Goal: Task Accomplishment & Management: Complete application form

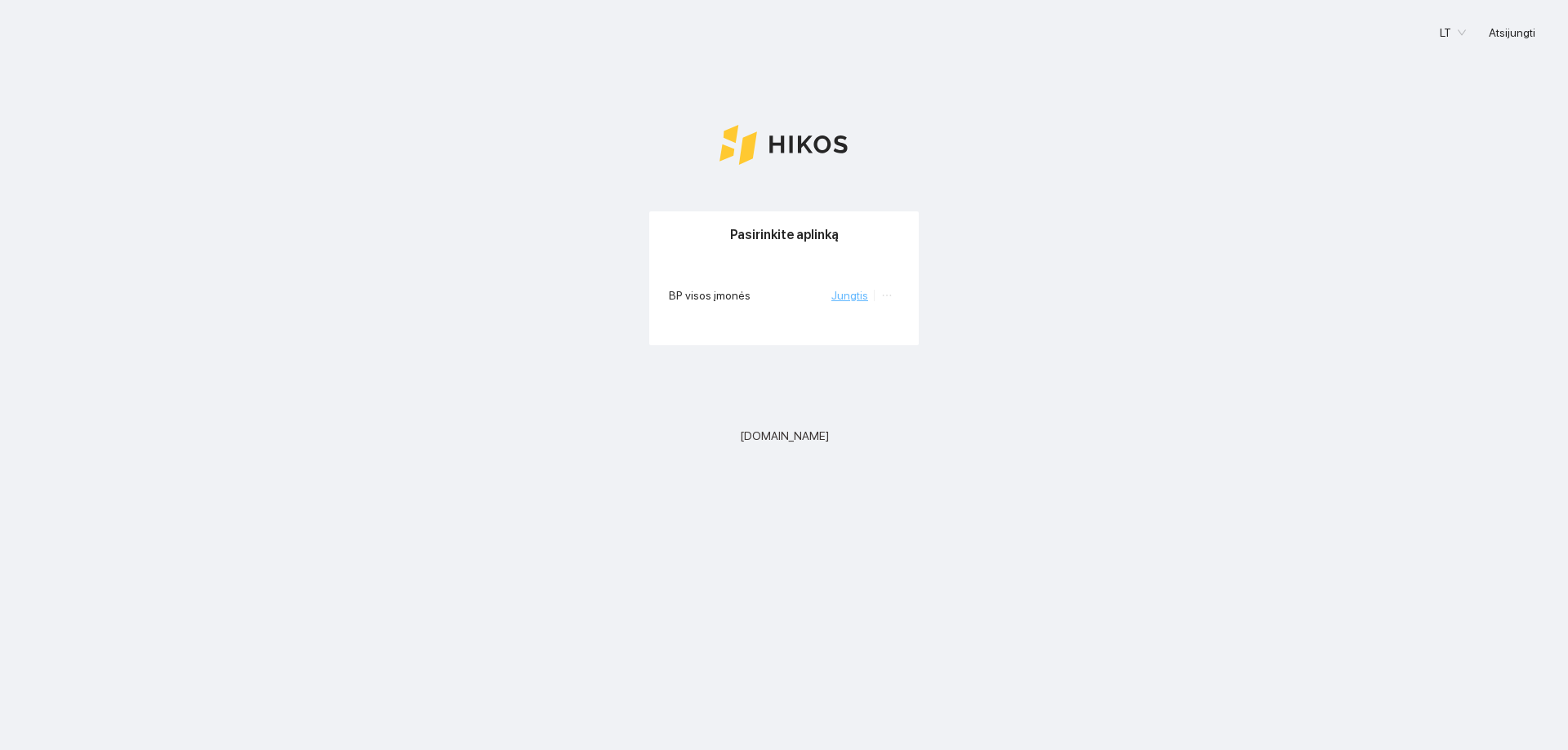
click at [864, 292] on link "Jungtis" at bounding box center [850, 295] width 37 height 13
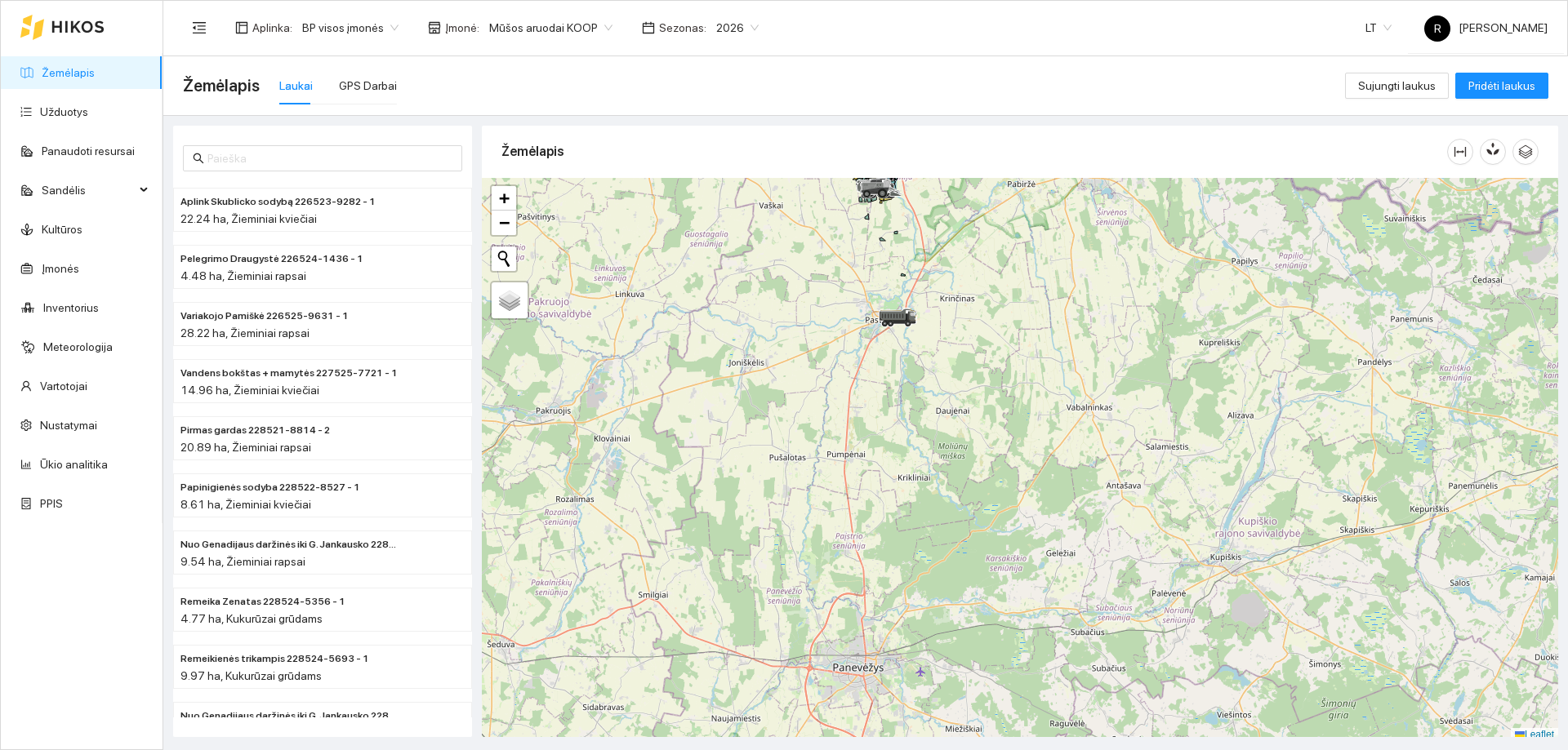
scroll to position [5, 0]
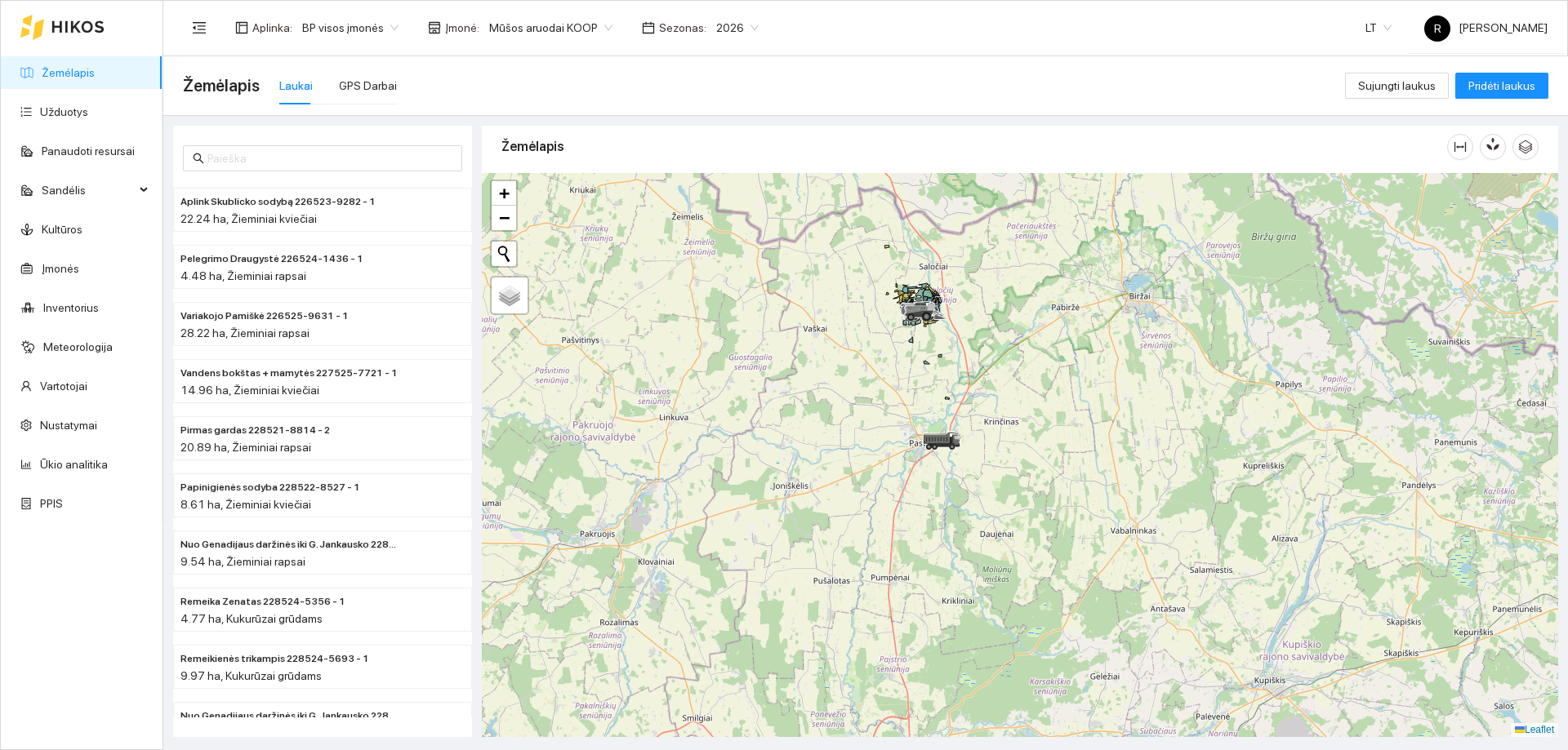
drag, startPoint x: 953, startPoint y: 242, endPoint x: 998, endPoint y: 419, distance: 182.6
click at [1000, 405] on div at bounding box center [1020, 455] width 1077 height 564
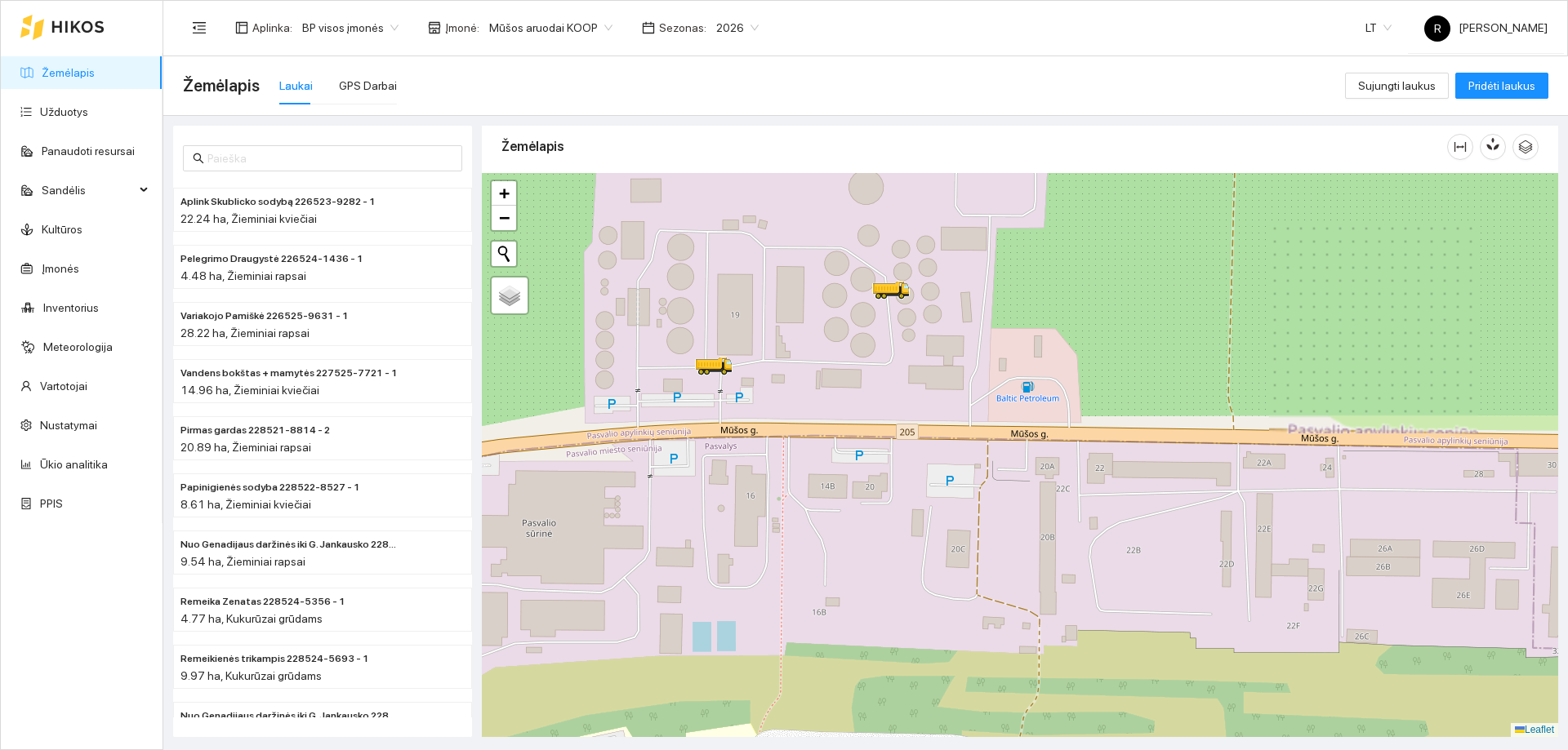
drag, startPoint x: 798, startPoint y: 292, endPoint x: 859, endPoint y: 554, distance: 269.0
click at [859, 554] on div at bounding box center [1020, 455] width 1077 height 564
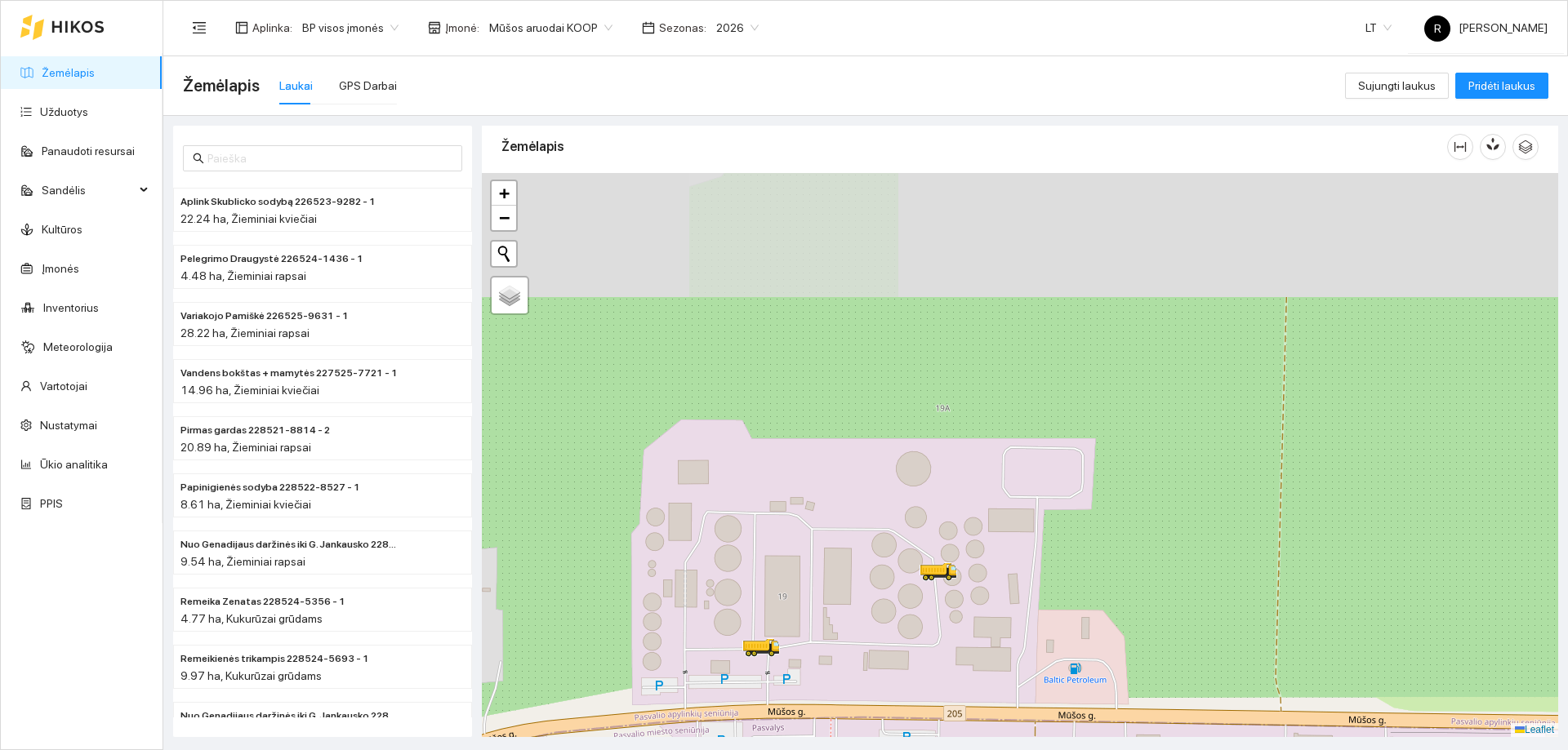
drag, startPoint x: 905, startPoint y: 302, endPoint x: 953, endPoint y: 584, distance: 286.1
click at [953, 584] on div at bounding box center [1020, 455] width 1077 height 564
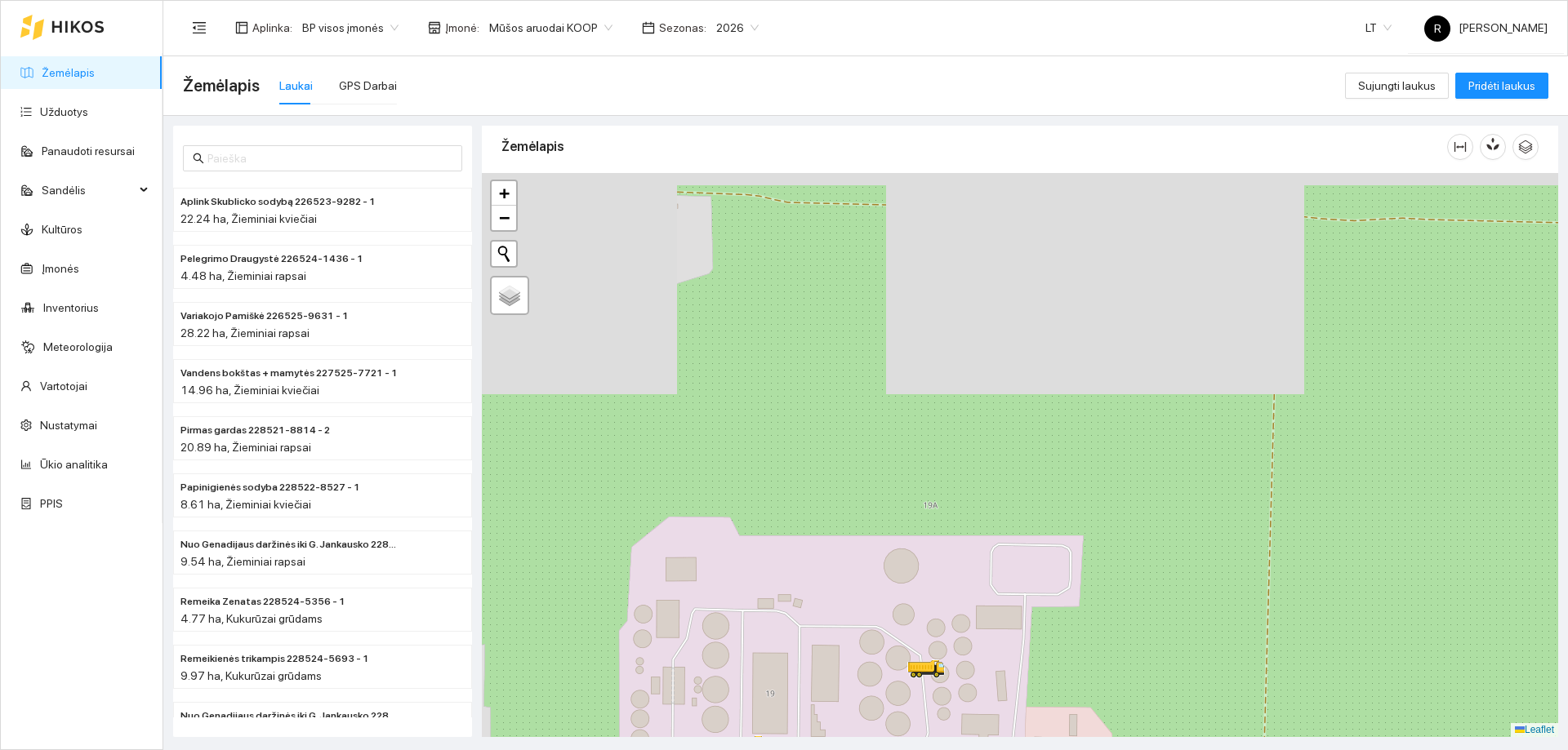
drag, startPoint x: 934, startPoint y: 438, endPoint x: 926, endPoint y: 512, distance: 74.4
click at [922, 536] on div at bounding box center [1020, 455] width 1077 height 564
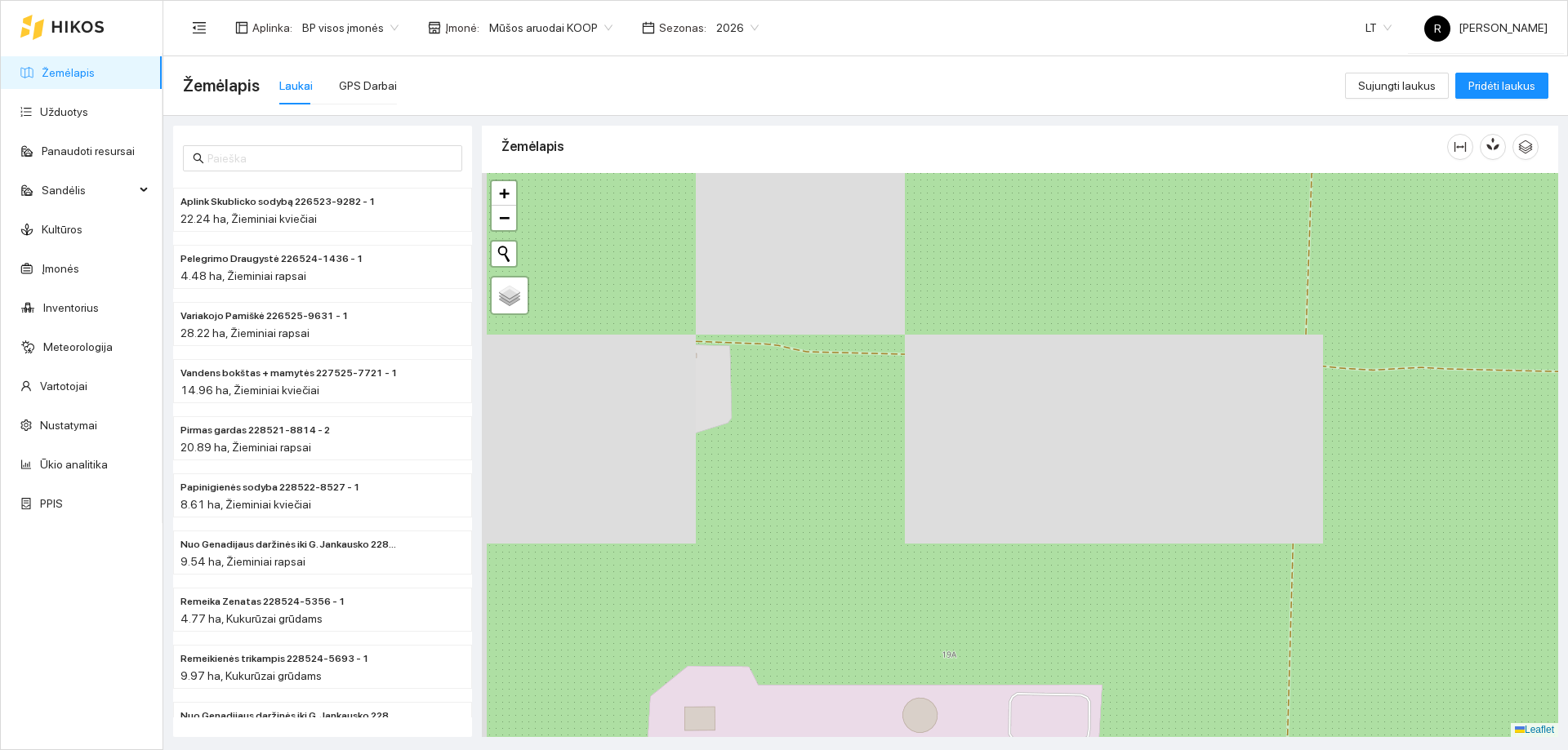
drag, startPoint x: 950, startPoint y: 386, endPoint x: 980, endPoint y: 410, distance: 38.4
click at [970, 535] on div at bounding box center [1020, 455] width 1077 height 564
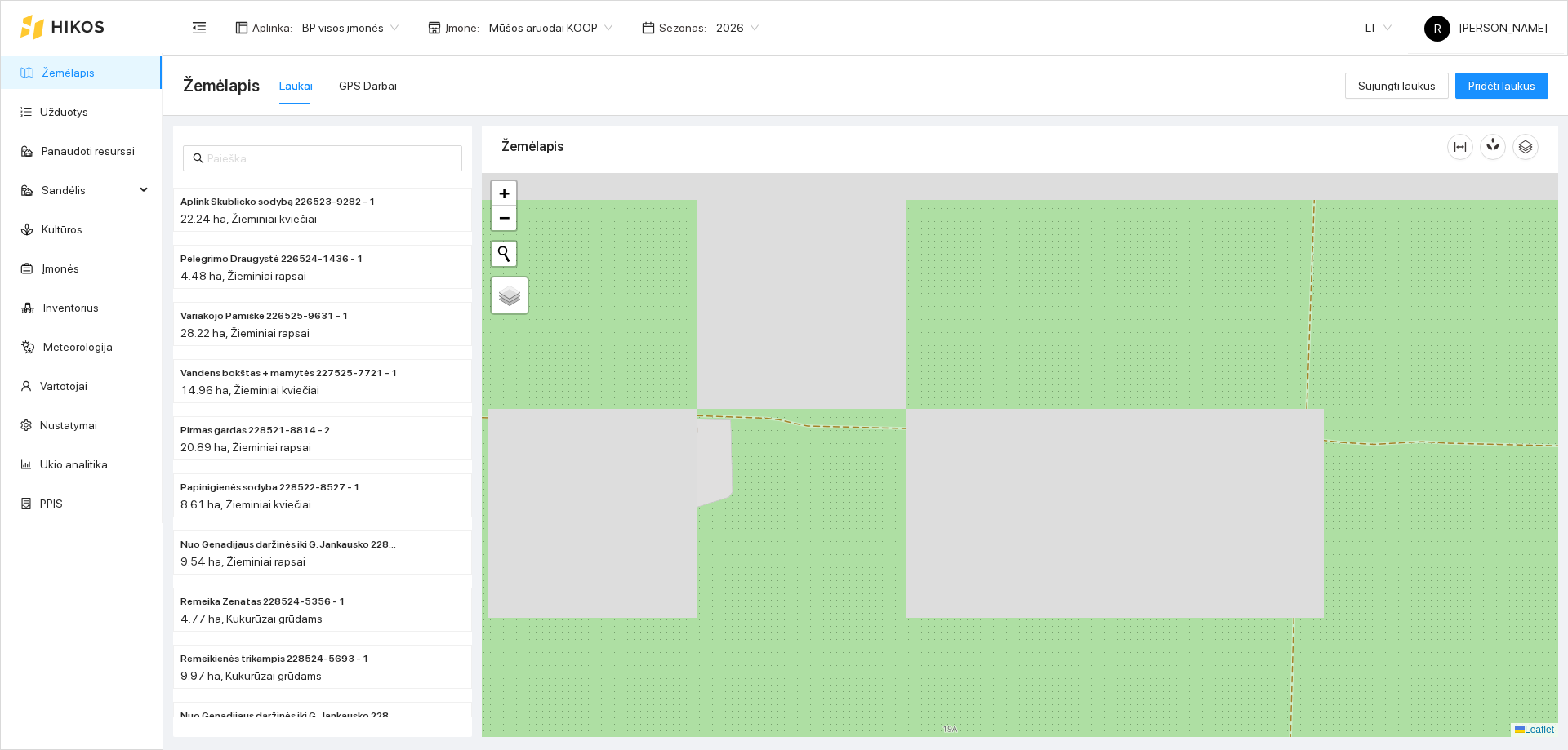
drag, startPoint x: 980, startPoint y: 450, endPoint x: 980, endPoint y: 479, distance: 29.0
click at [980, 479] on div at bounding box center [1020, 455] width 1077 height 564
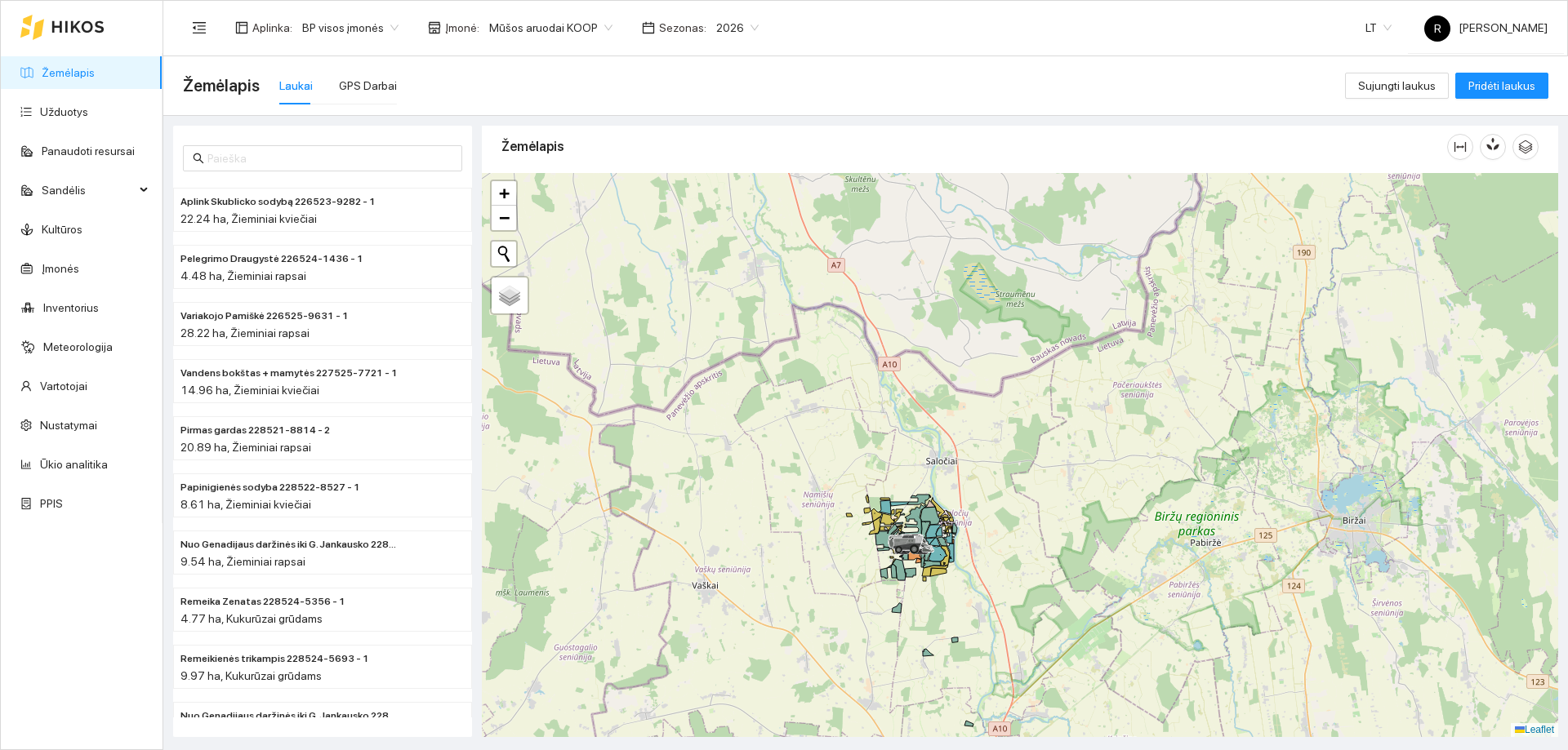
drag, startPoint x: 942, startPoint y: 387, endPoint x: 906, endPoint y: 688, distance: 303.1
click at [903, 699] on div at bounding box center [1020, 455] width 1077 height 564
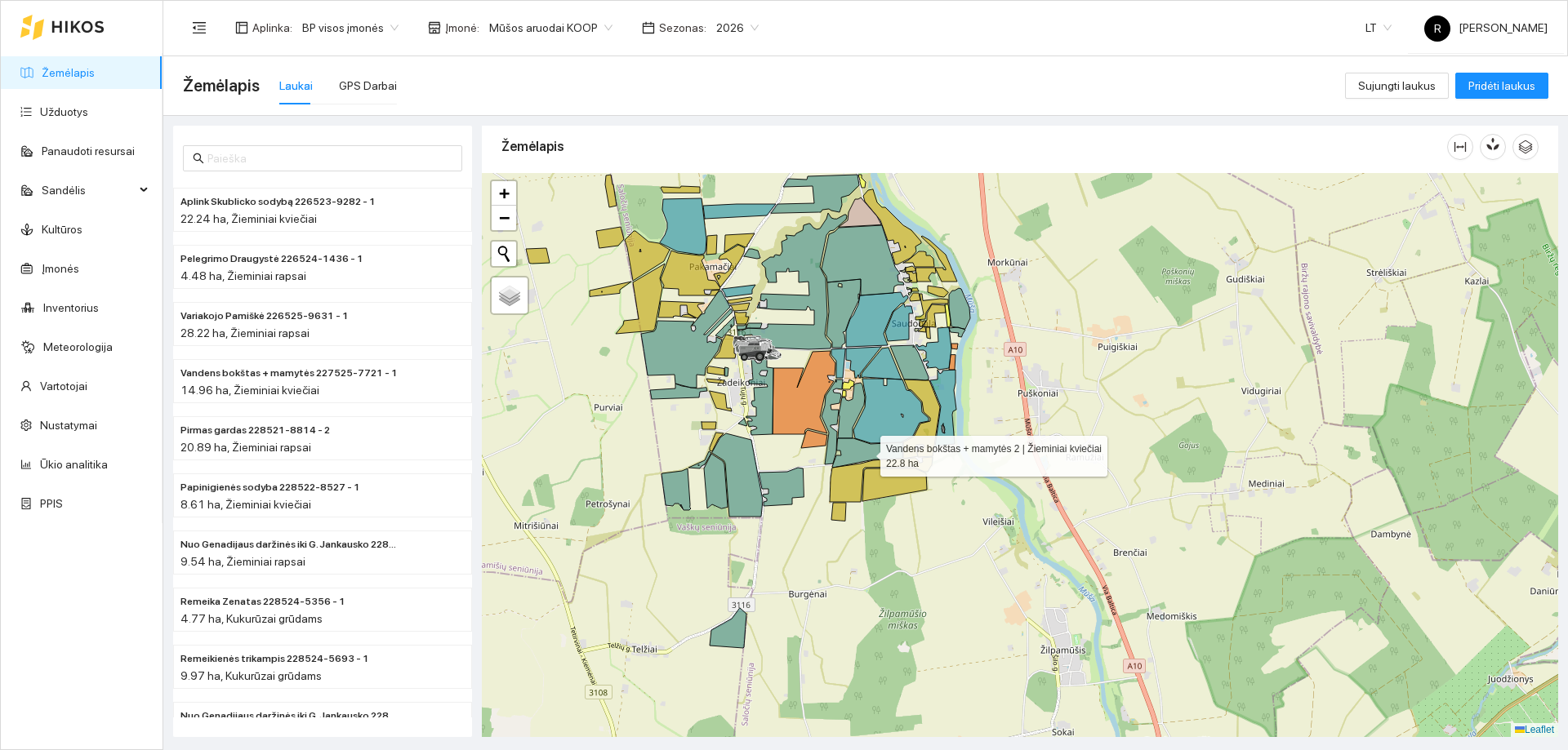
drag, startPoint x: 842, startPoint y: 459, endPoint x: 1082, endPoint y: 502, distance: 243.8
click at [903, 468] on icon at bounding box center [868, 453] width 71 height 29
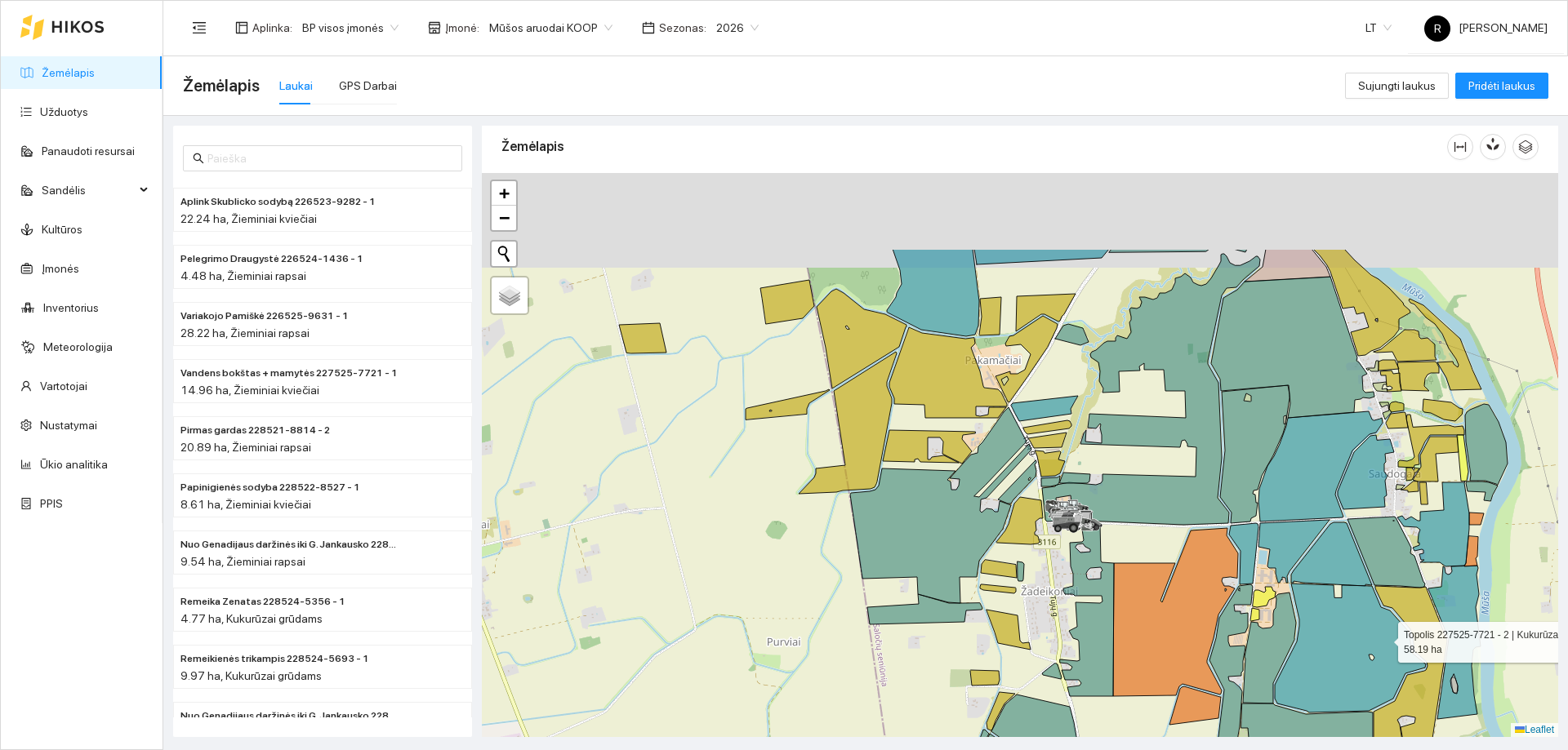
drag, startPoint x: 1424, startPoint y: 494, endPoint x: 1376, endPoint y: 654, distance: 167.0
click at [1376, 654] on icon at bounding box center [1350, 648] width 151 height 129
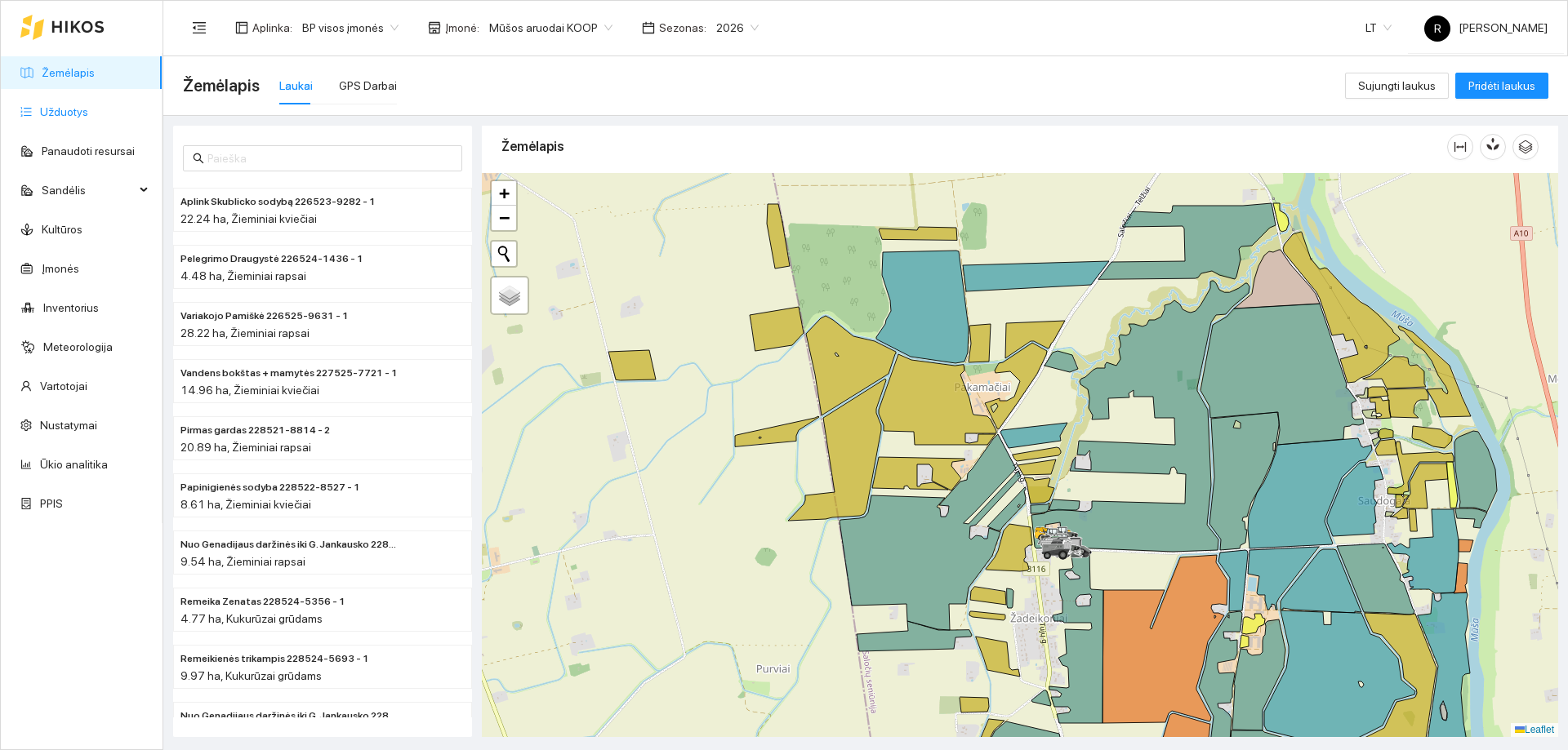
click at [52, 110] on link "Užduotys" at bounding box center [64, 111] width 48 height 13
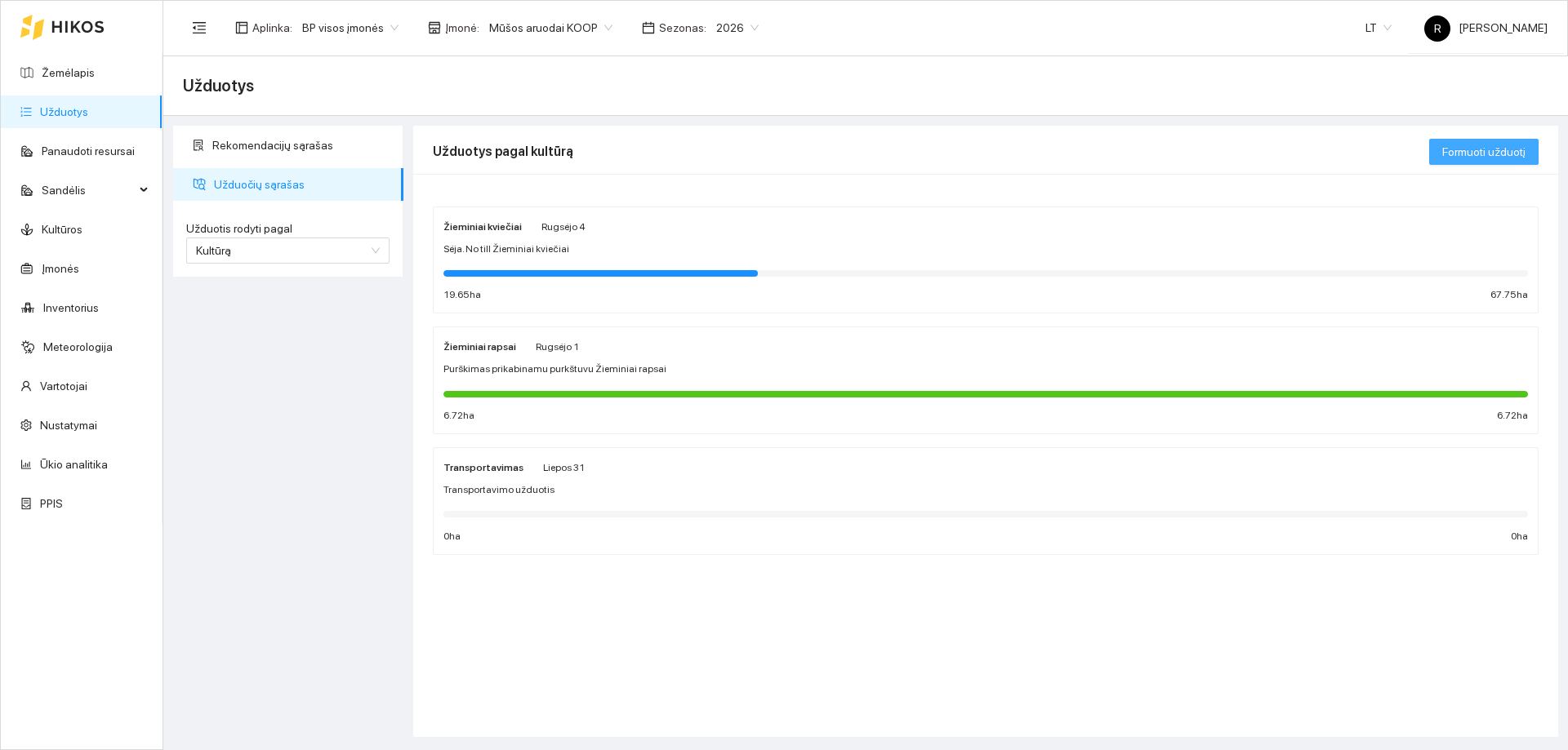
click at [1495, 154] on span "Formuoti užduotį" at bounding box center [1483, 151] width 83 height 18
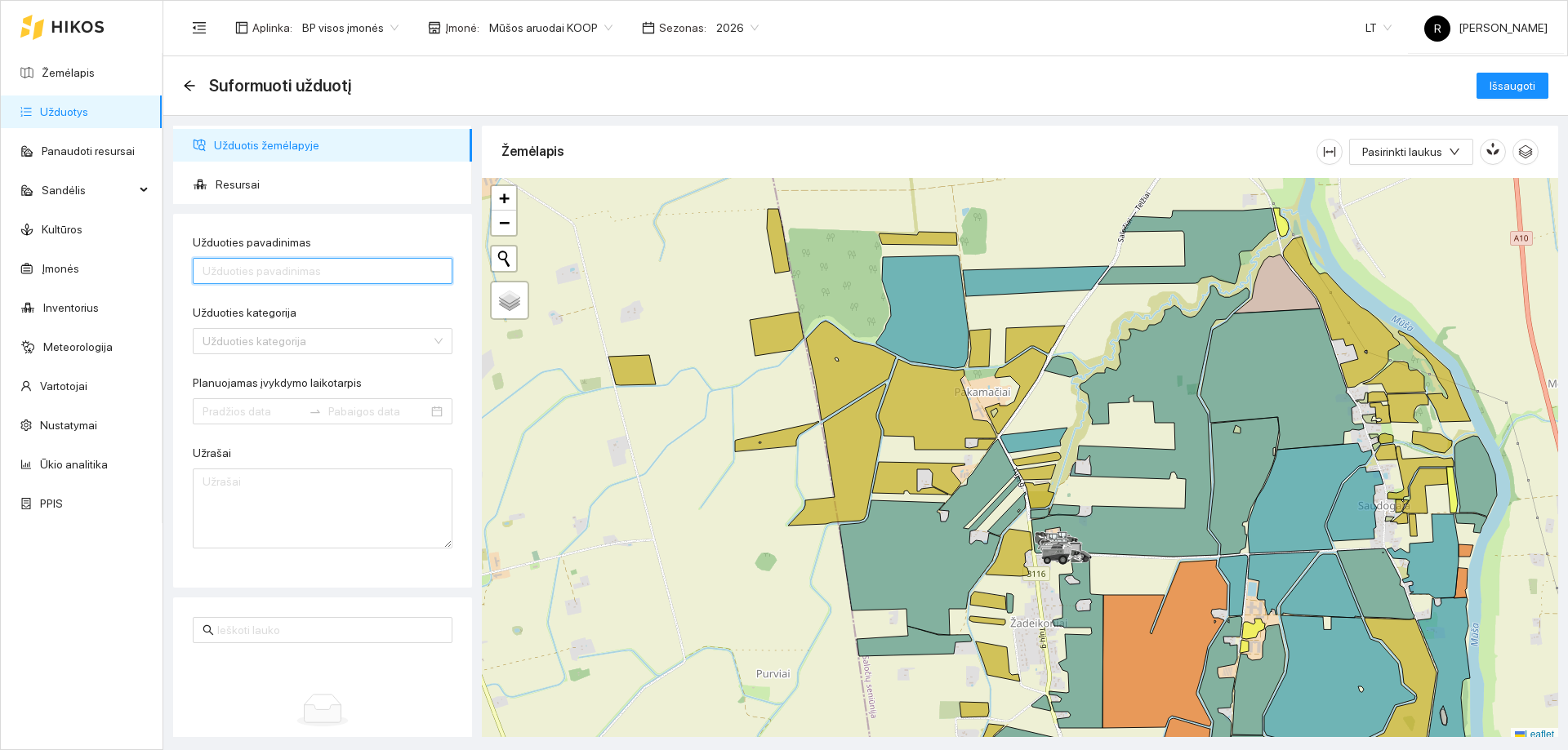
click at [229, 271] on input "Užduoties pavadinimas" at bounding box center [322, 271] width 260 height 26
type input "Sėjimas Horch fokus"
click at [238, 341] on input "Užduoties kategorija" at bounding box center [317, 341] width 229 height 24
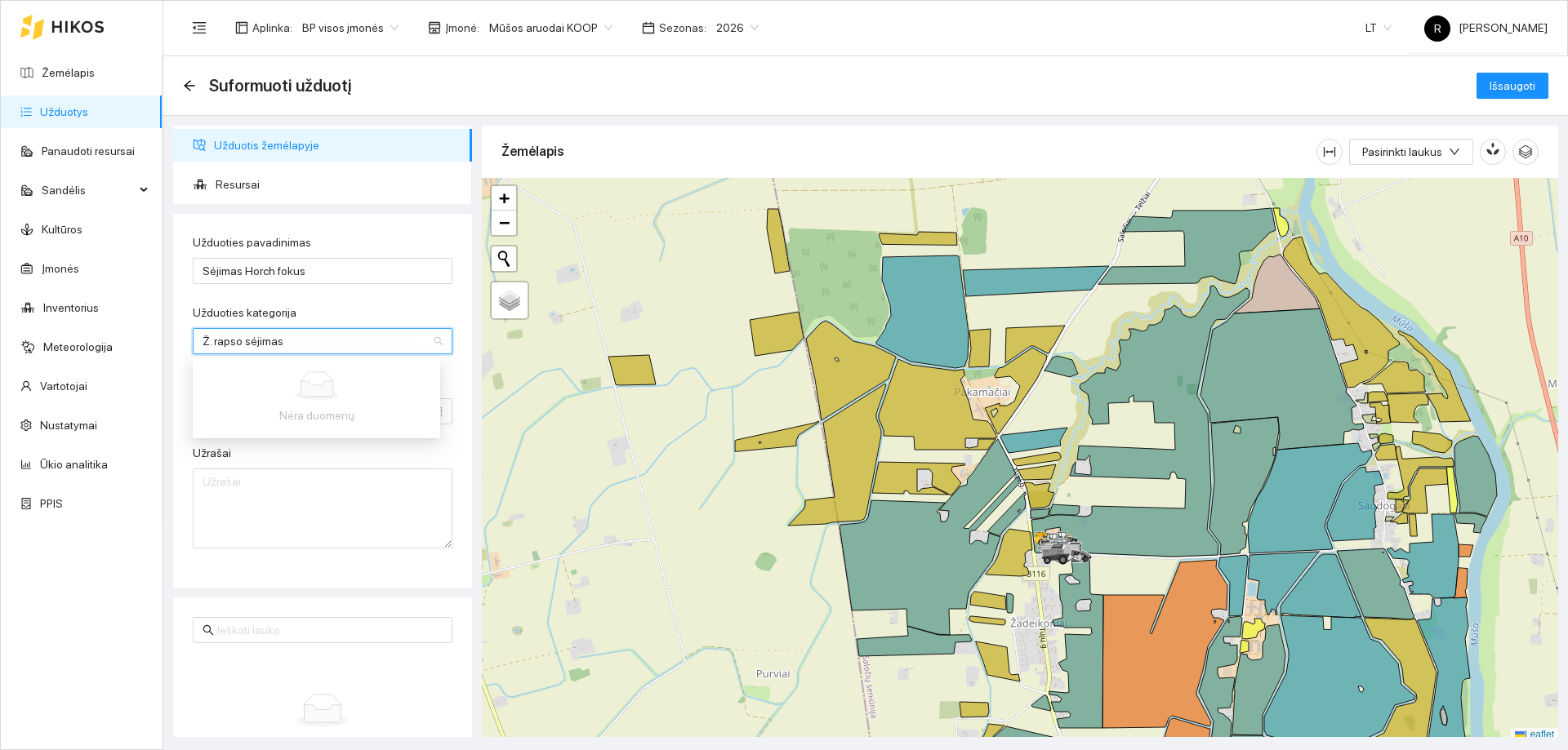
click at [303, 425] on div "Nėra duomenų" at bounding box center [316, 397] width 247 height 74
type input "Ž. rapso sėjimas"
click at [308, 490] on textarea "Užrašai" at bounding box center [322, 509] width 260 height 80
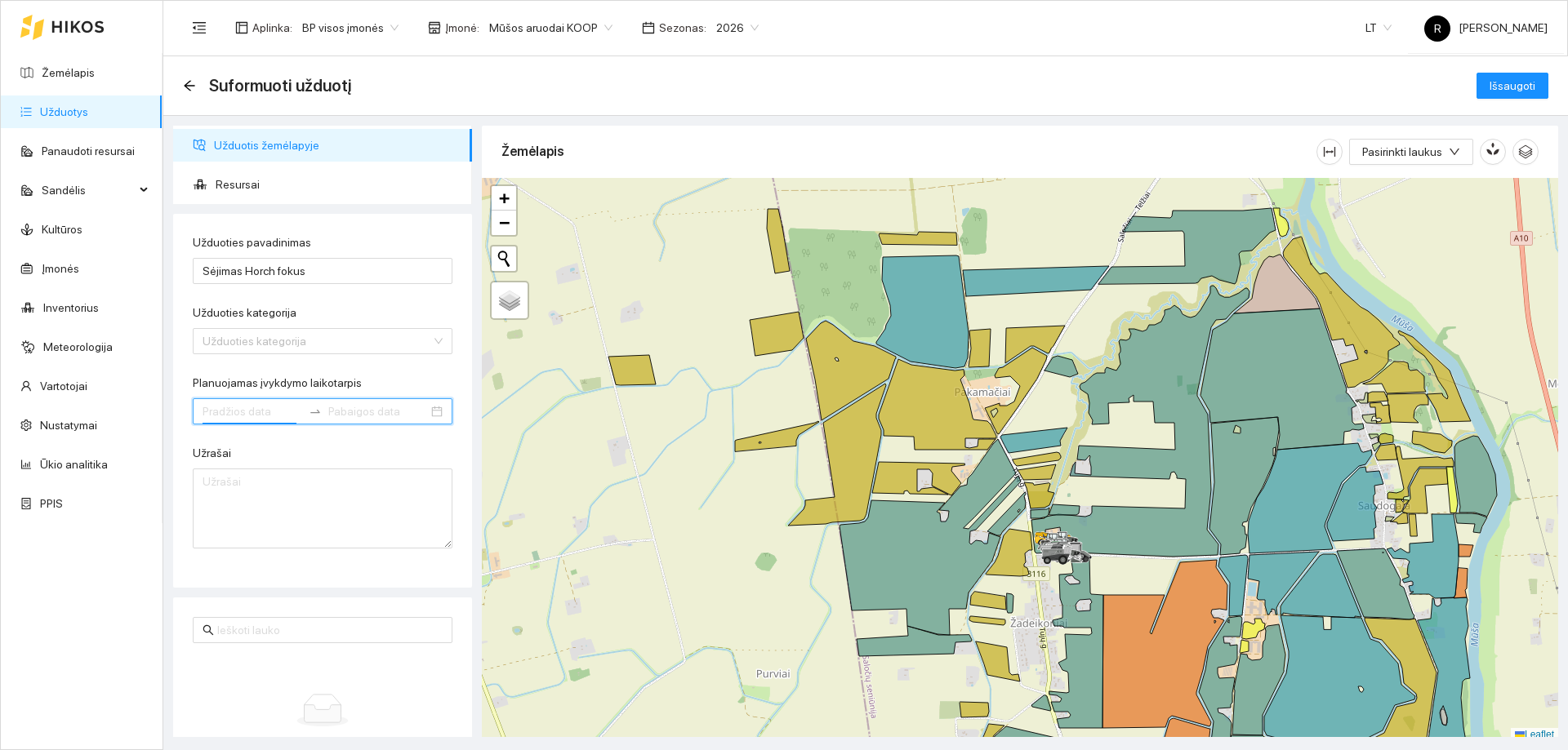
click at [265, 415] on input "Planuojamas įvykdymo laikotarpis" at bounding box center [252, 411] width 100 height 18
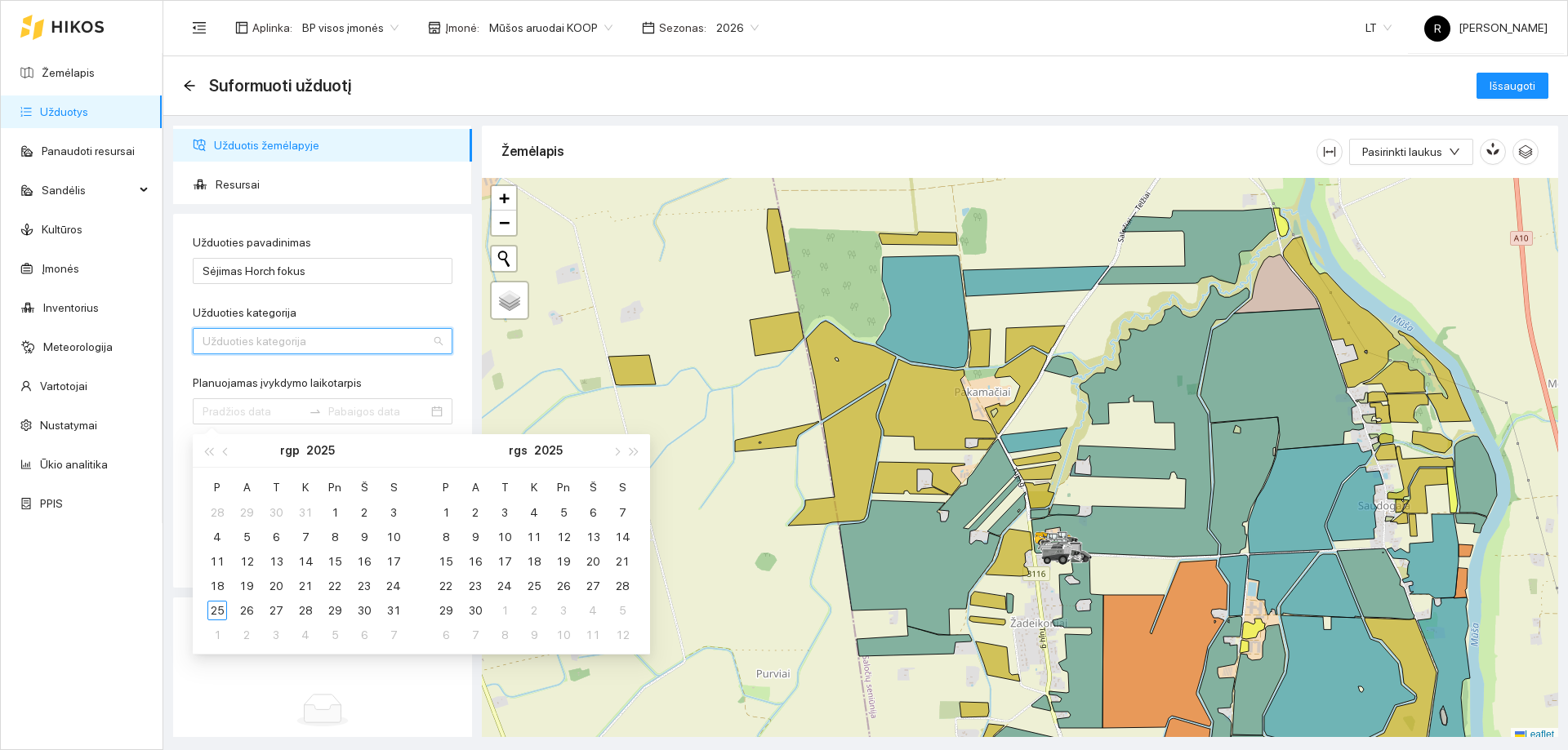
click at [292, 334] on input "Užduoties kategorija" at bounding box center [317, 341] width 229 height 24
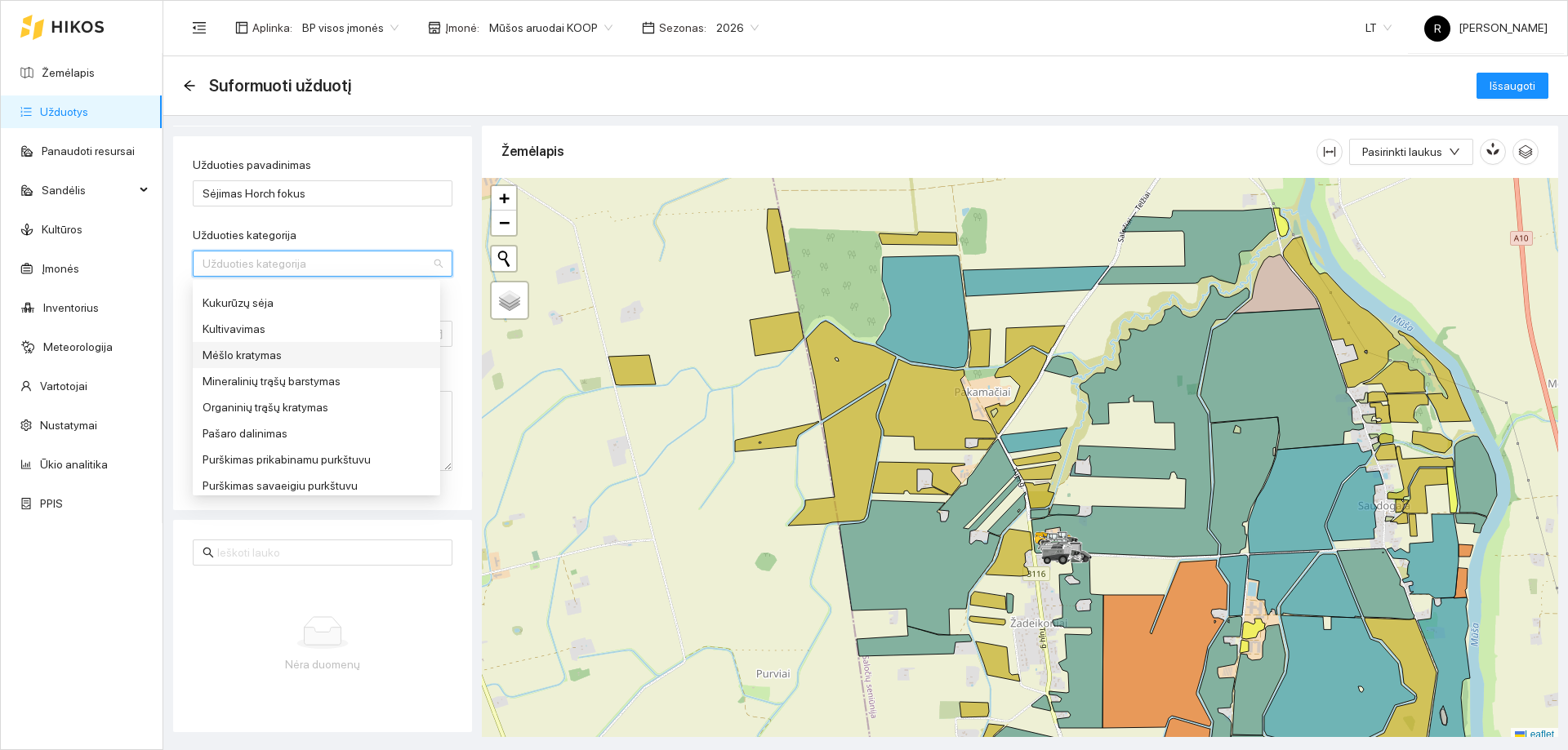
scroll to position [571, 0]
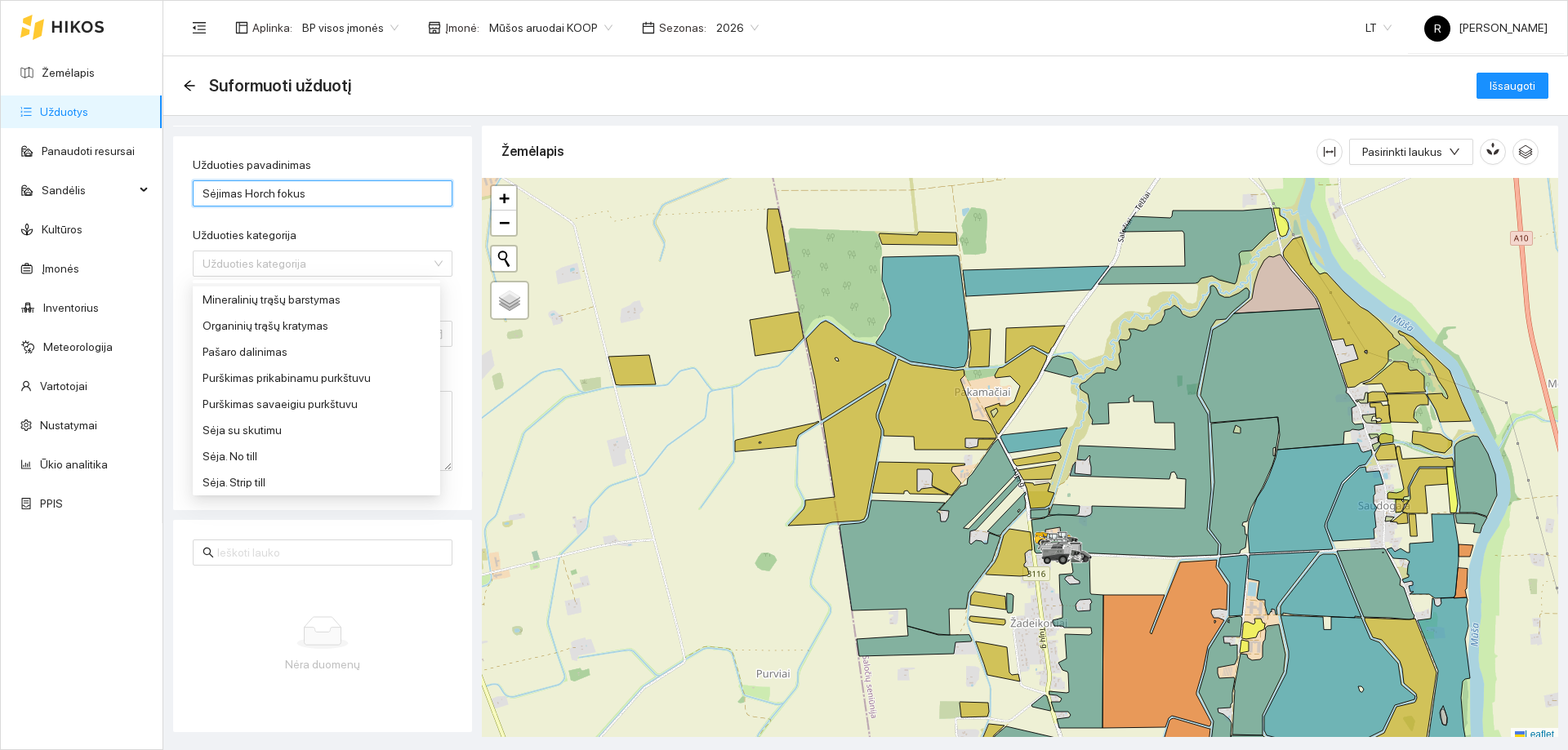
click at [314, 187] on input "Sėjimas Horch fokus" at bounding box center [322, 193] width 260 height 26
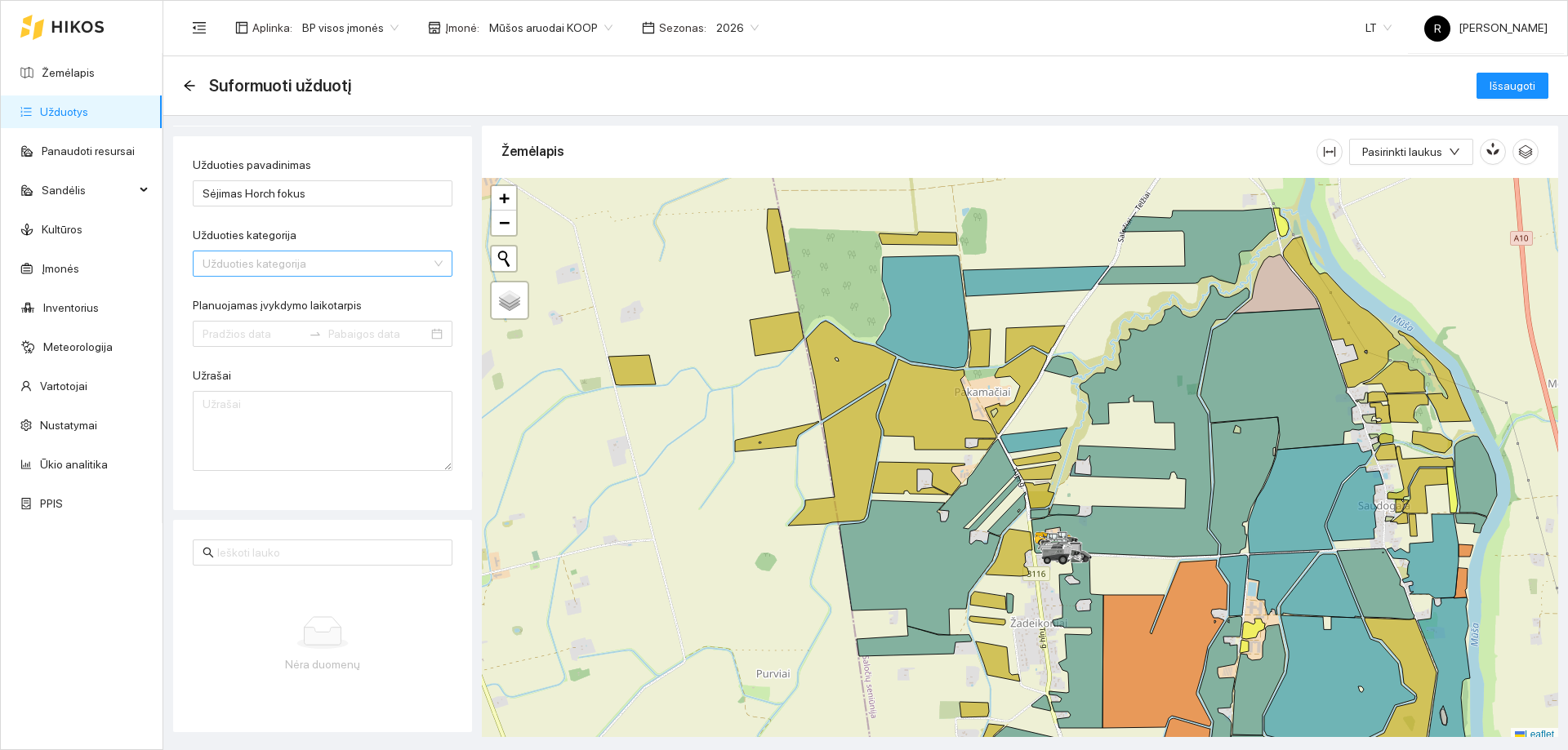
click at [291, 268] on input "Užduoties kategorija" at bounding box center [317, 263] width 229 height 24
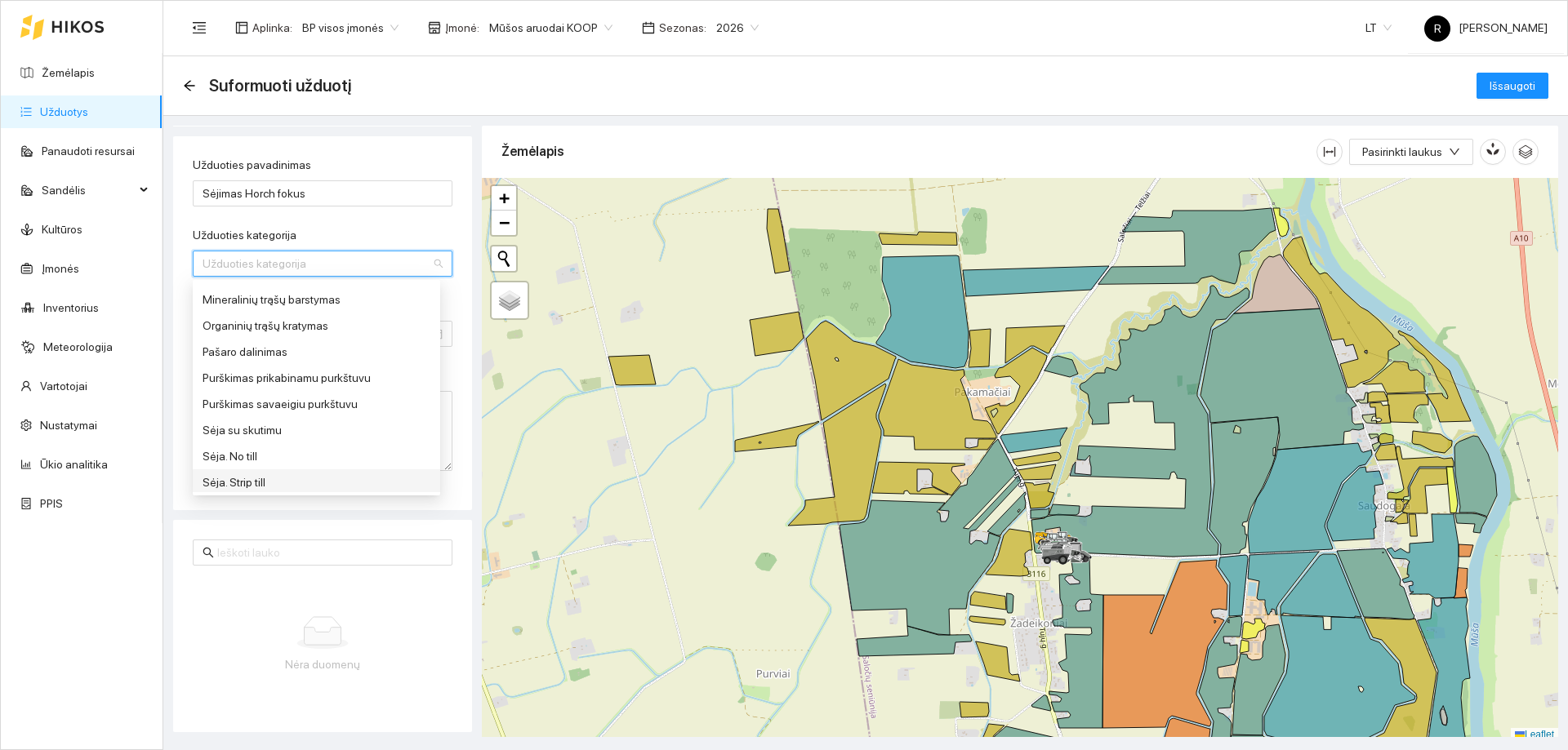
scroll to position [653, 0]
click at [263, 355] on div "Sėja su skutimu" at bounding box center [316, 349] width 228 height 18
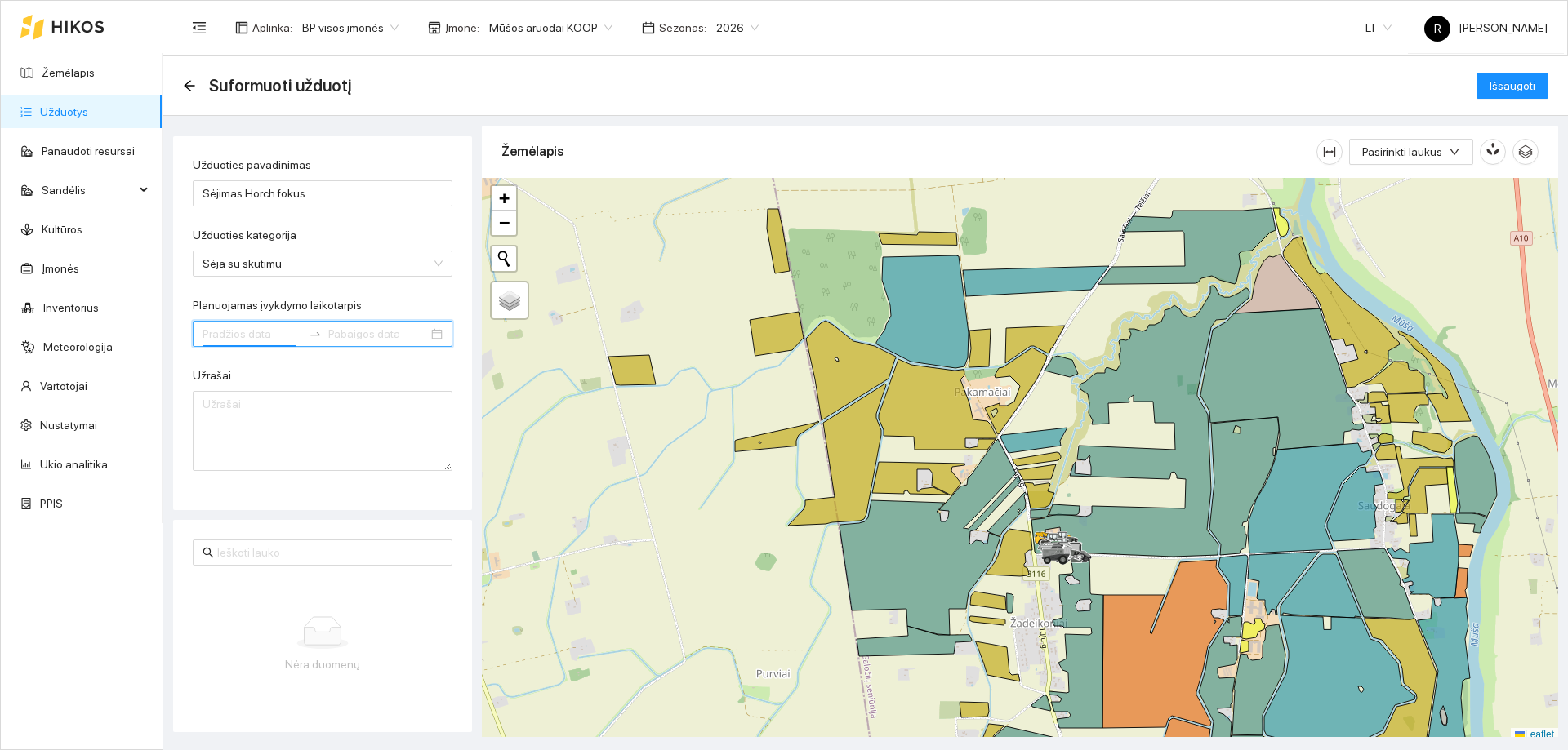
click at [278, 330] on input "Planuojamas įvykdymo laikotarpis" at bounding box center [252, 334] width 100 height 18
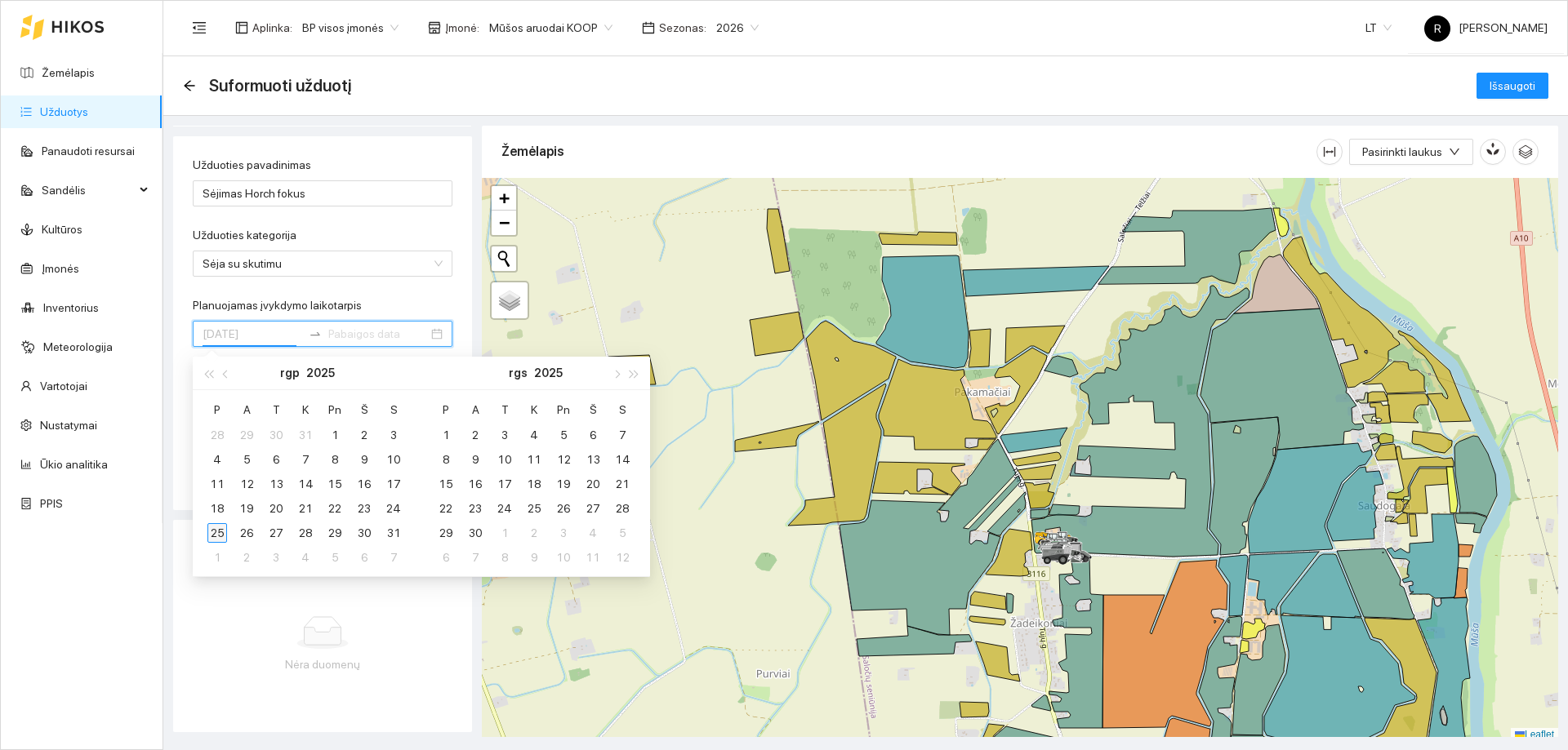
type input "[DATE]"
click at [213, 537] on div "25" at bounding box center [217, 533] width 20 height 20
type input "[DATE]"
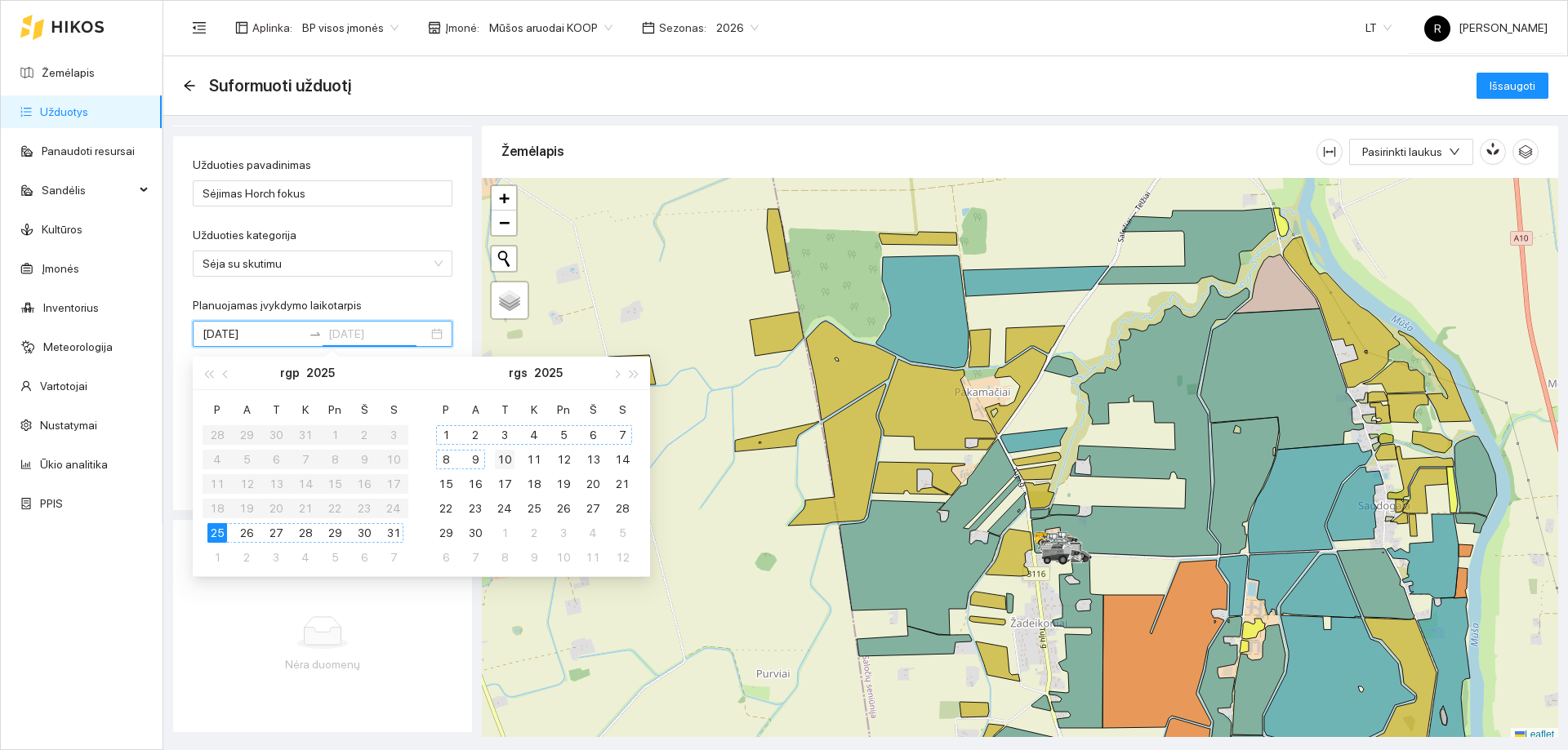
type input "[DATE]"
click at [508, 456] on div "10" at bounding box center [505, 460] width 20 height 20
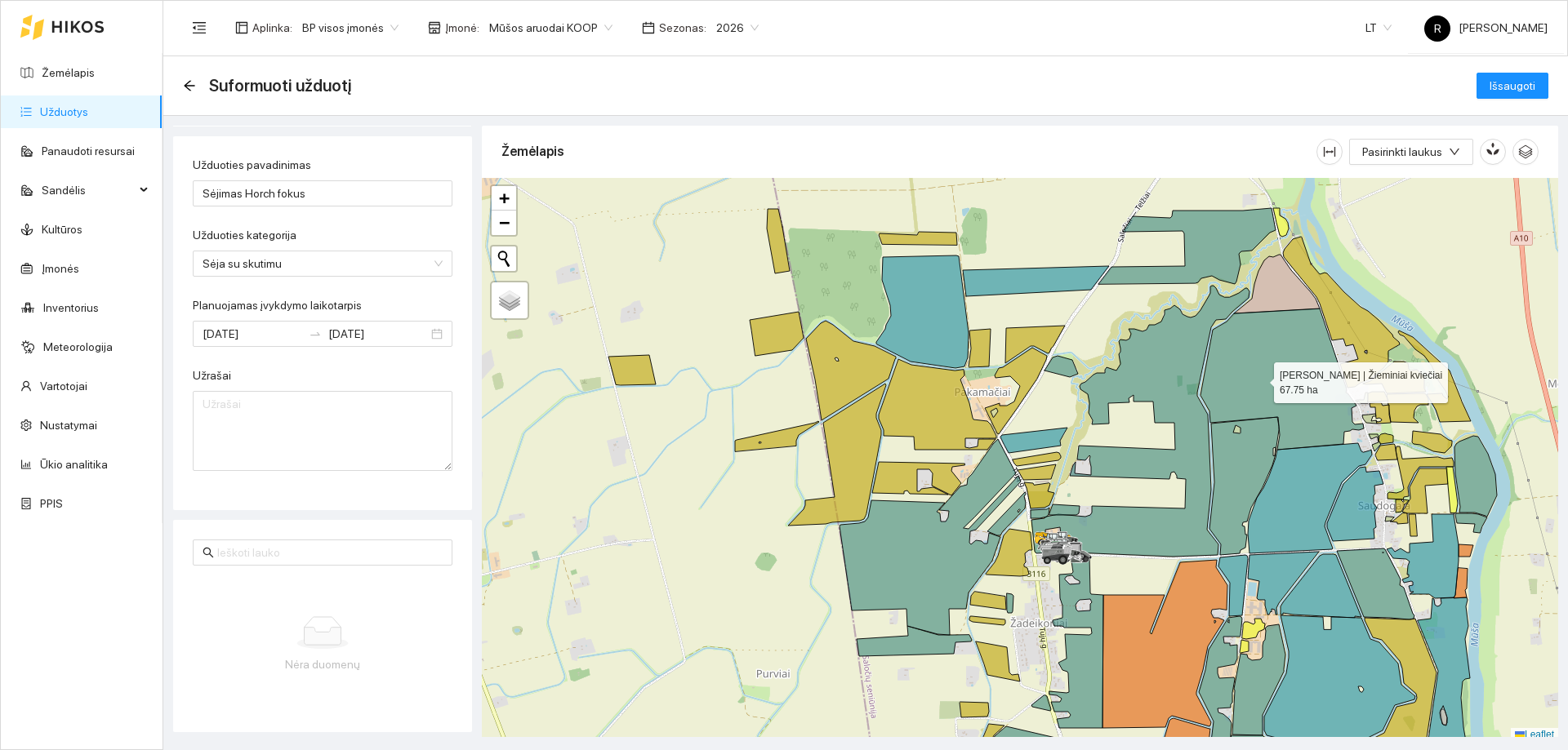
scroll to position [5, 0]
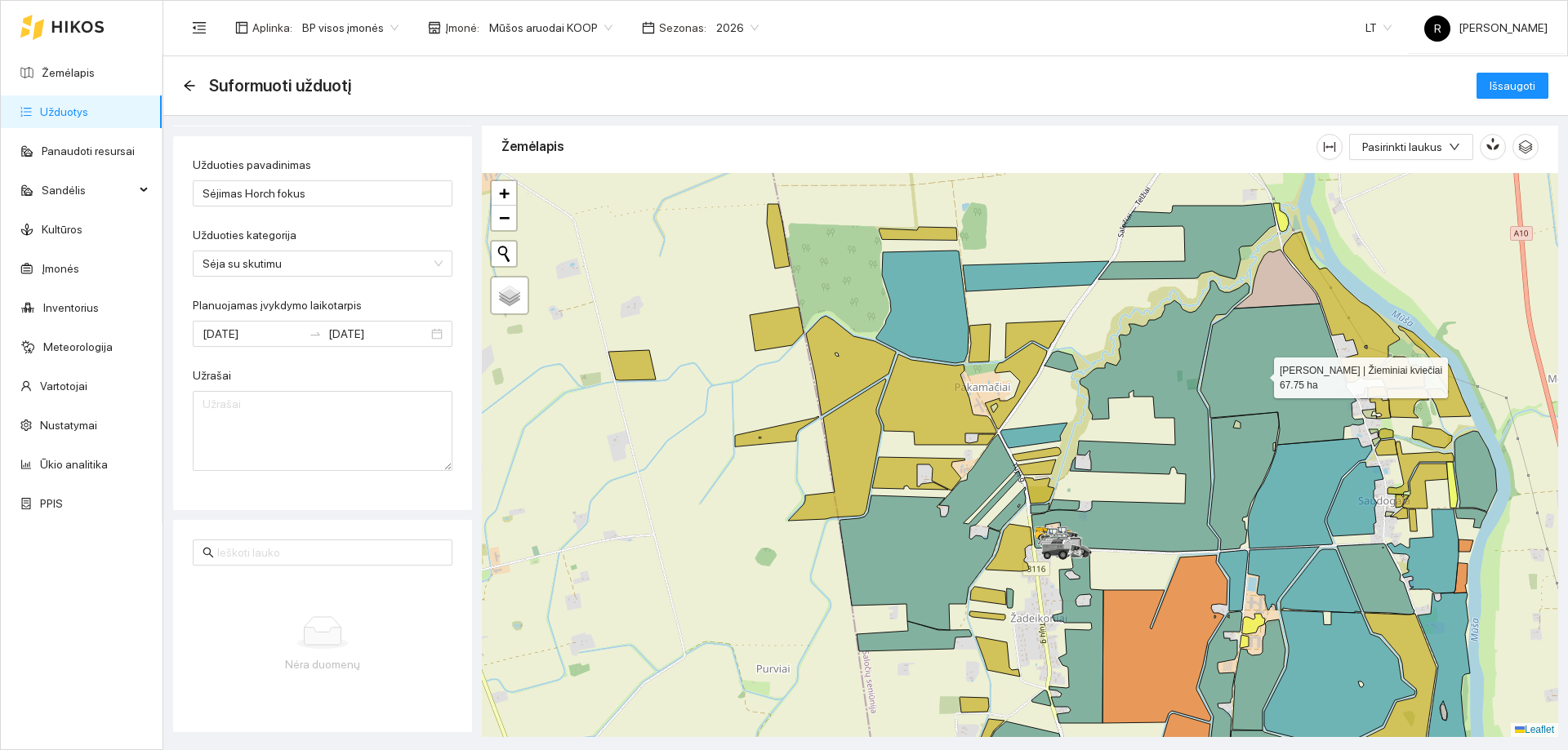
click at [1259, 374] on icon at bounding box center [1282, 374] width 163 height 142
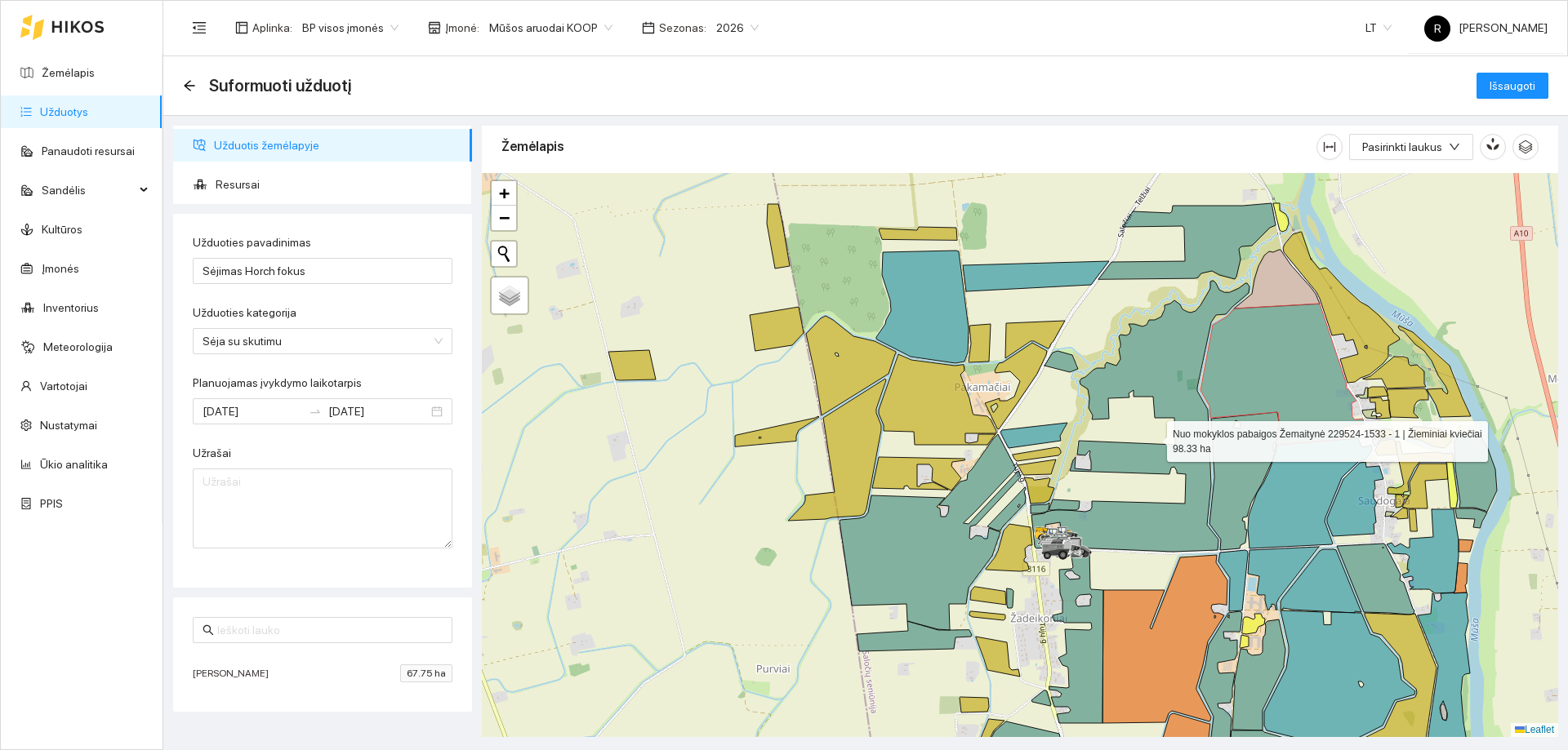
click at [1180, 394] on icon at bounding box center [1140, 417] width 218 height 271
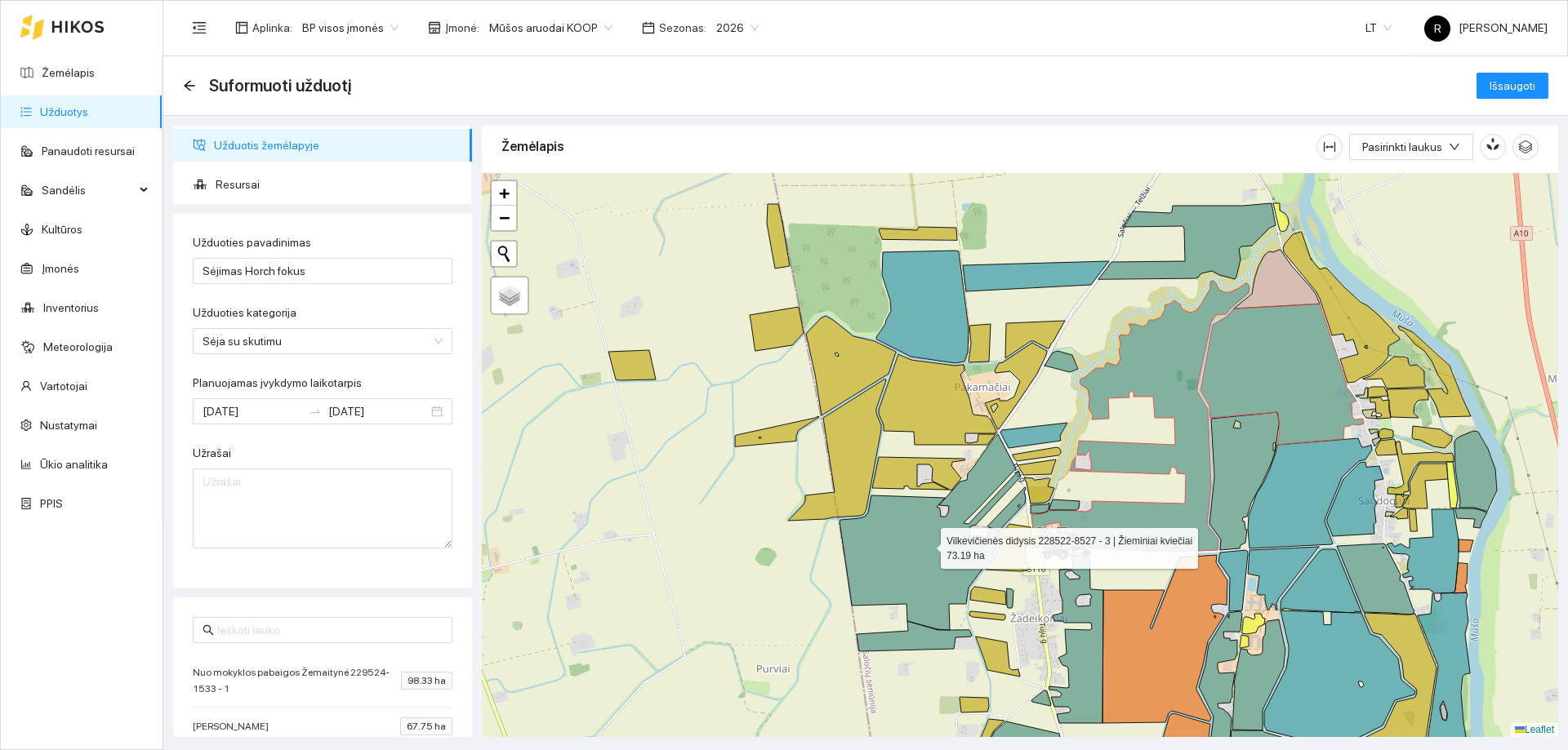
click at [953, 560] on icon at bounding box center [930, 532] width 182 height 196
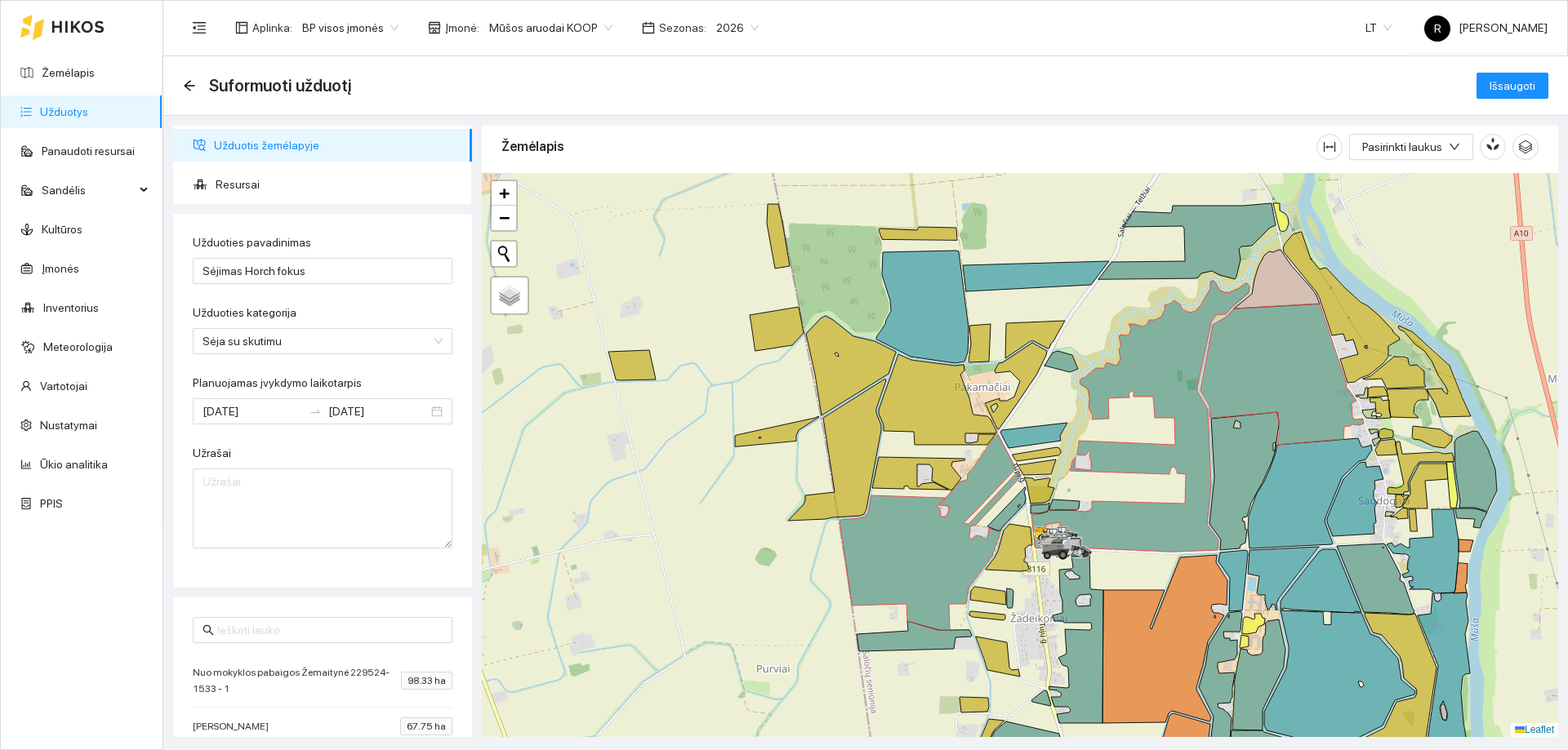
click at [948, 652] on div at bounding box center [1020, 455] width 1077 height 564
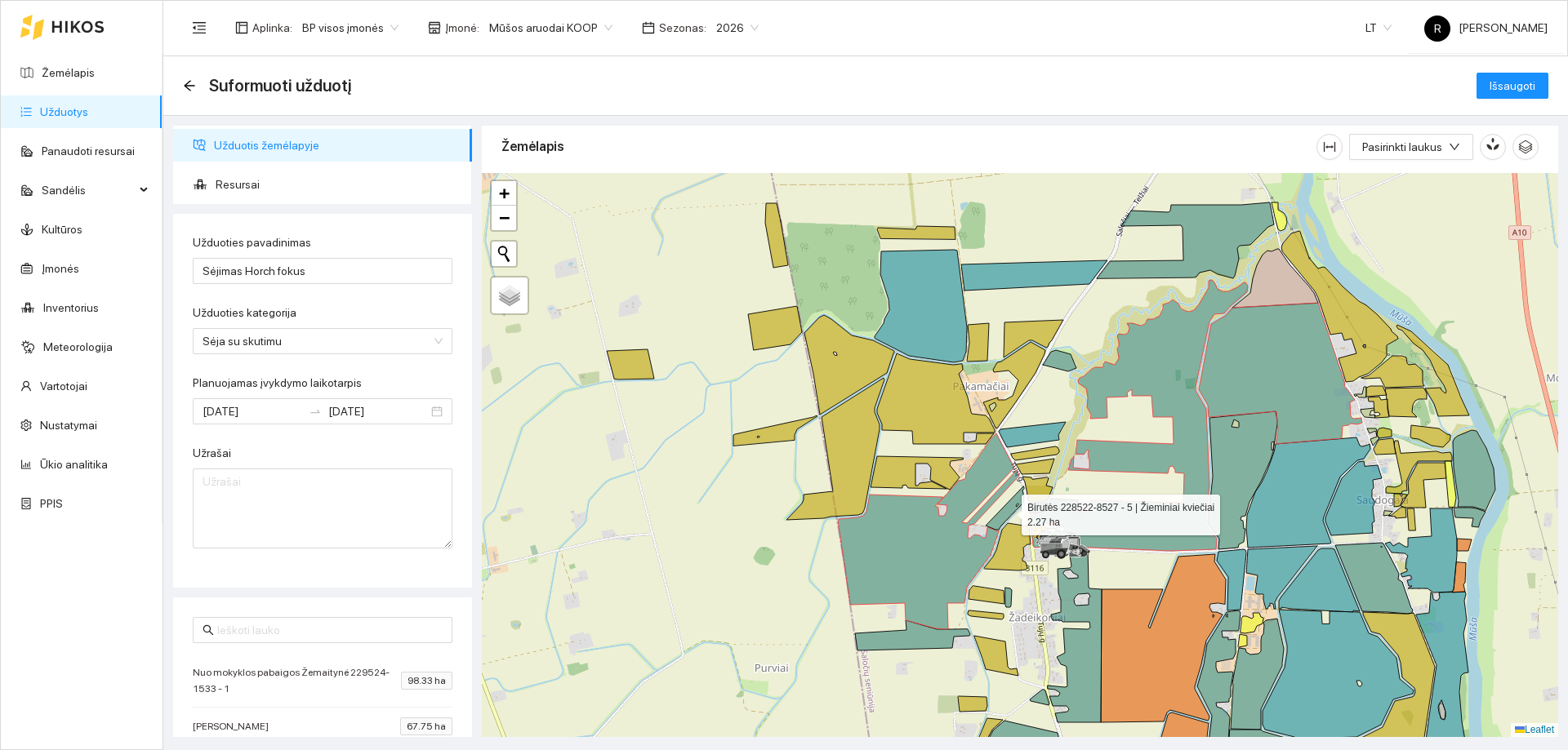
click at [1001, 519] on icon at bounding box center [1004, 508] width 38 height 43
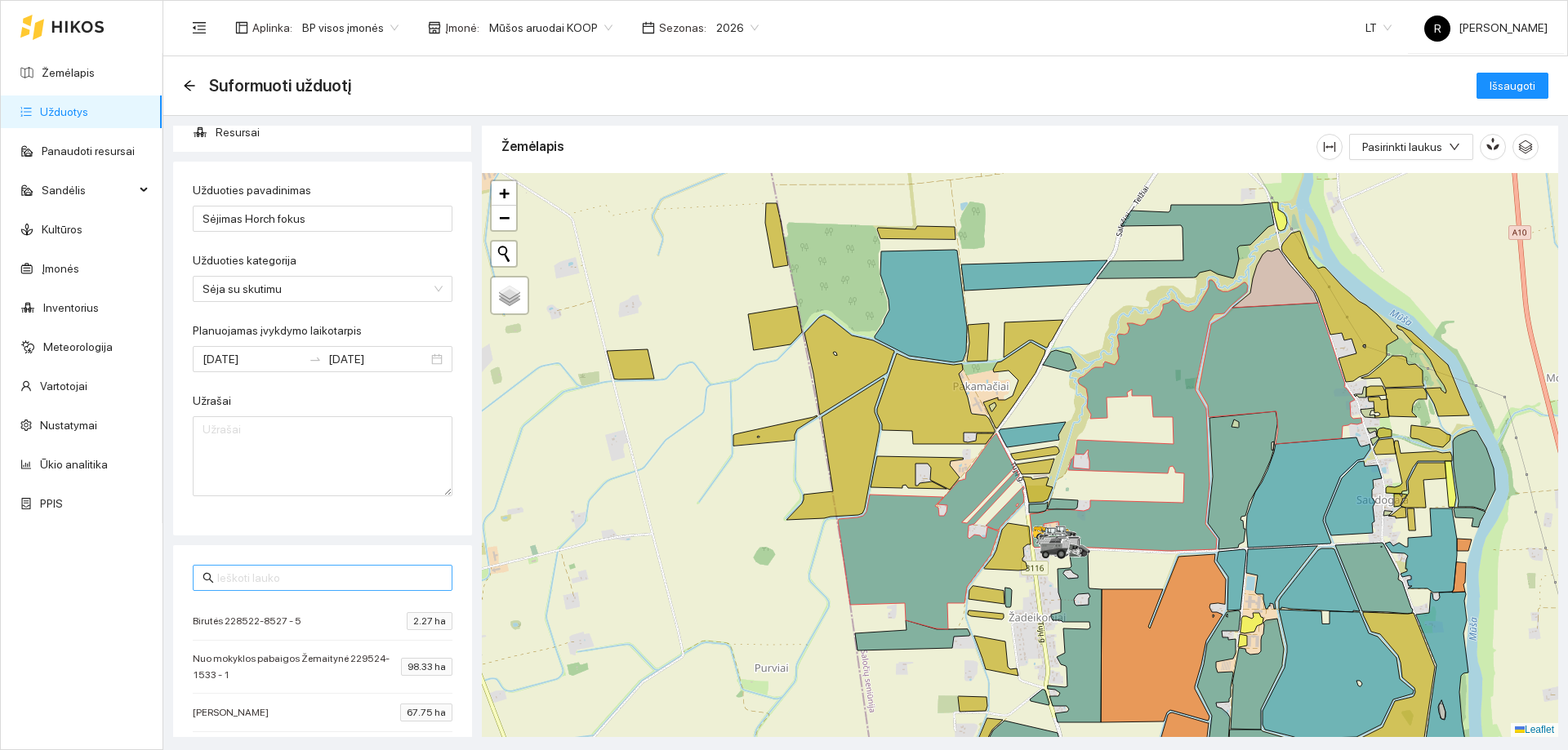
scroll to position [109, 0]
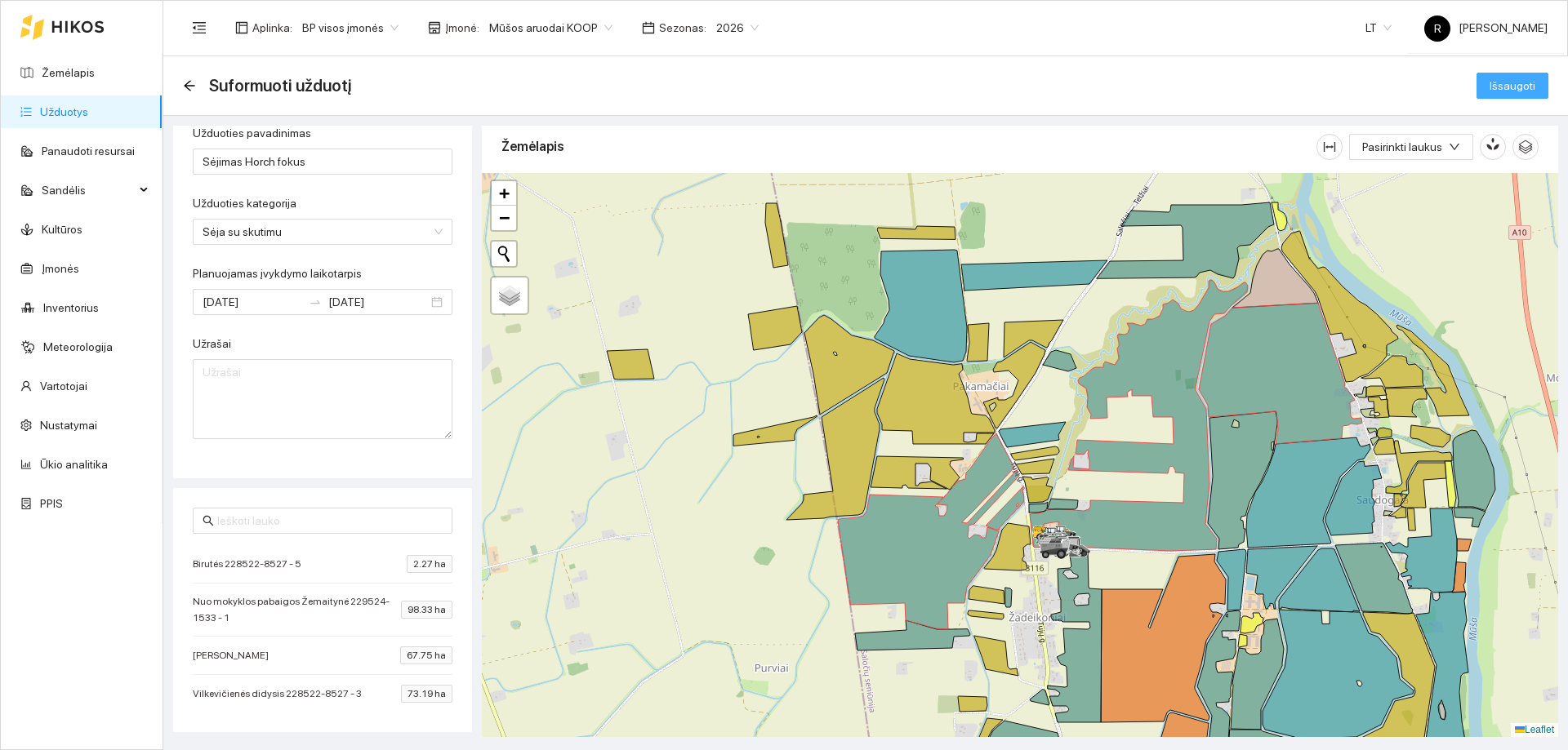
click at [1504, 78] on span "Išsaugoti" at bounding box center [1512, 86] width 46 height 18
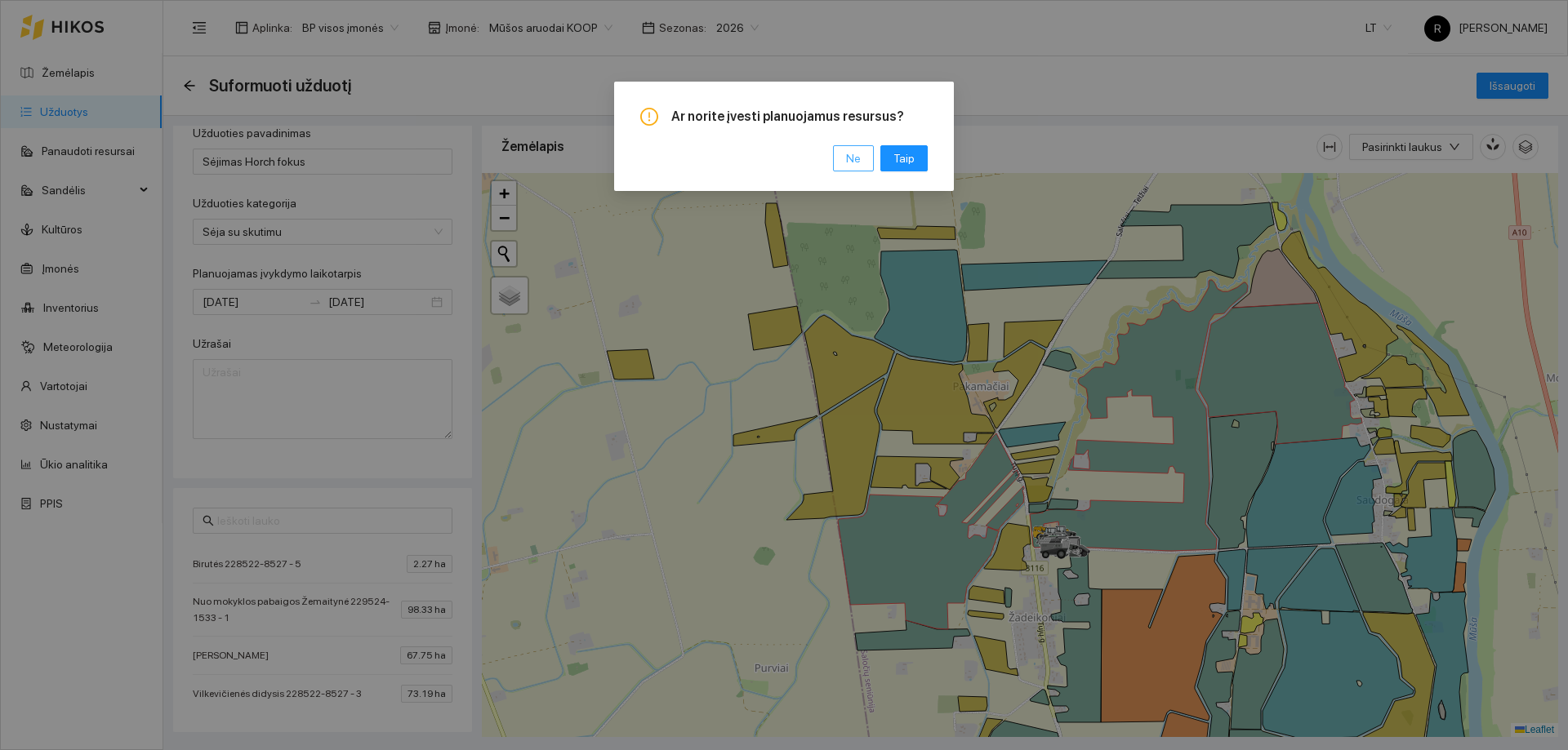
click at [864, 160] on button "Ne" at bounding box center [854, 158] width 41 height 26
